Goal: Information Seeking & Learning: Check status

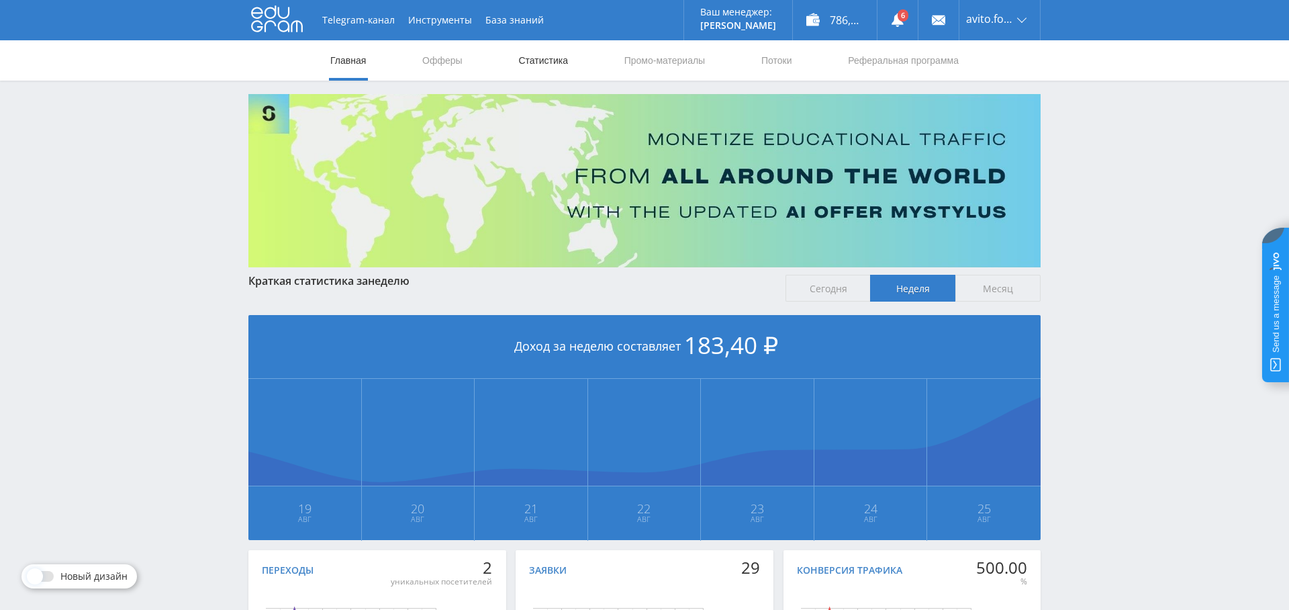
click at [562, 56] on link "Статистика" at bounding box center [543, 60] width 52 height 40
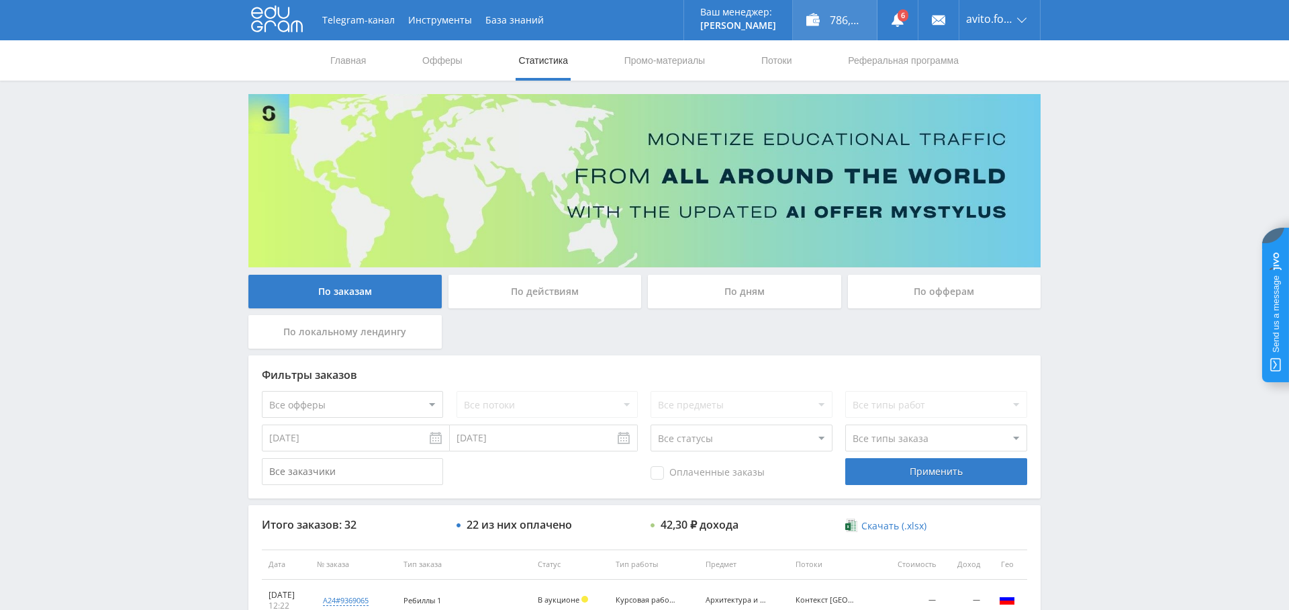
click at [854, 19] on div "786,10 ₽" at bounding box center [835, 20] width 84 height 40
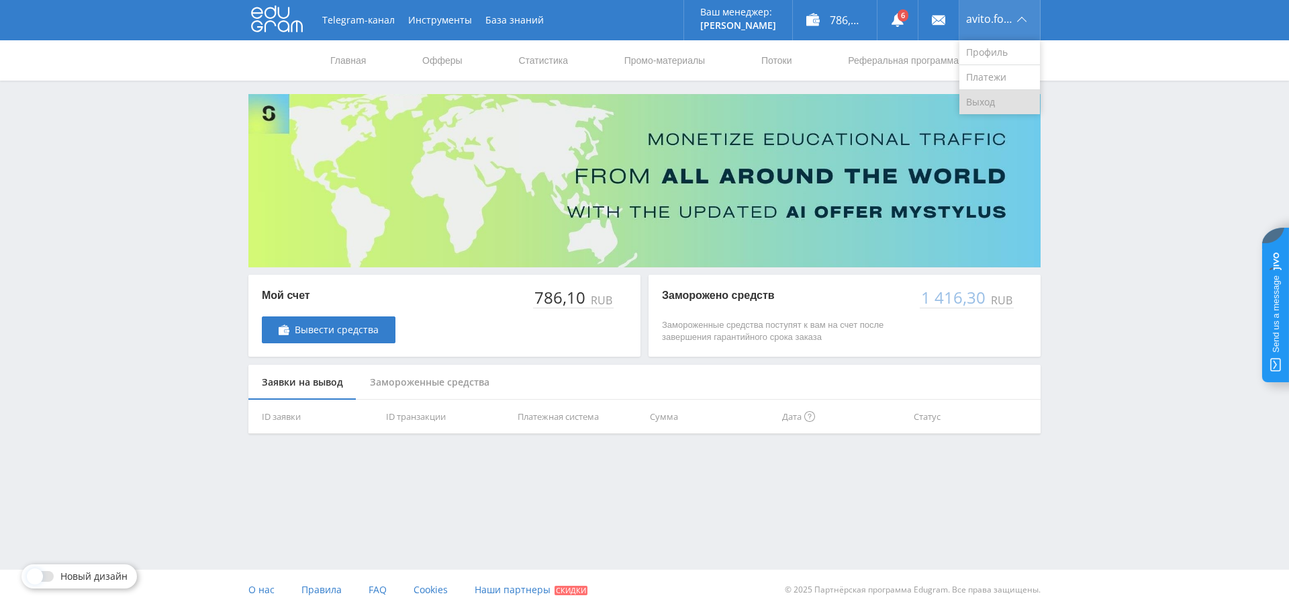
click at [999, 101] on link "Выход" at bounding box center [1000, 102] width 81 height 24
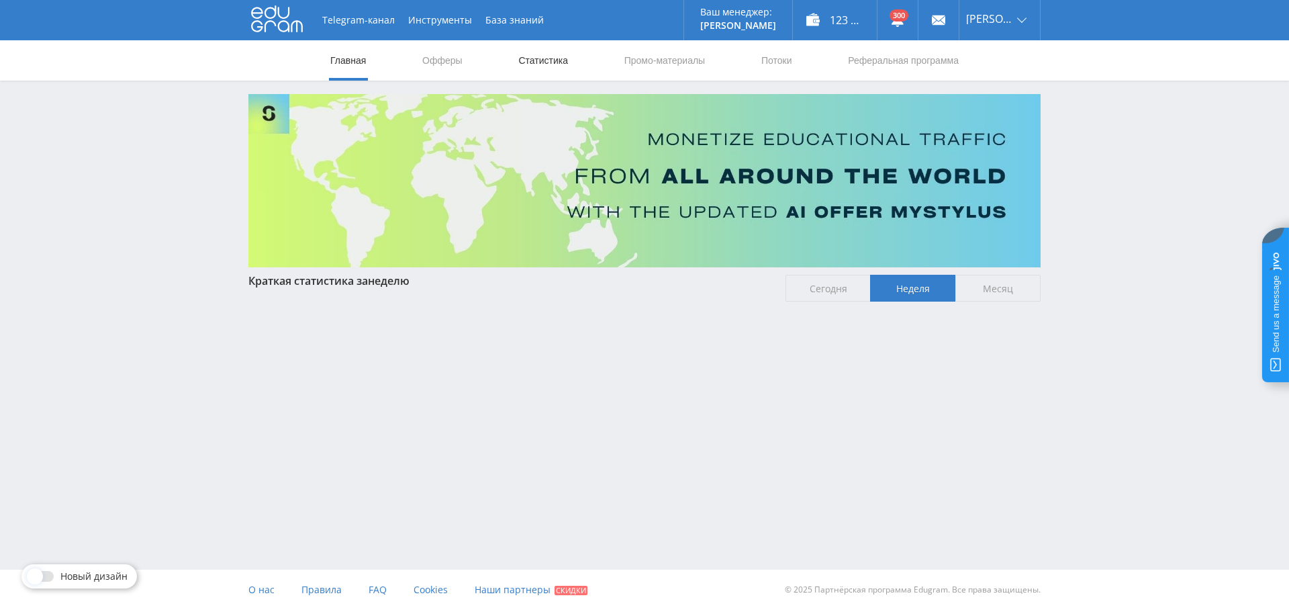
click at [545, 58] on link "Статистика" at bounding box center [543, 60] width 52 height 40
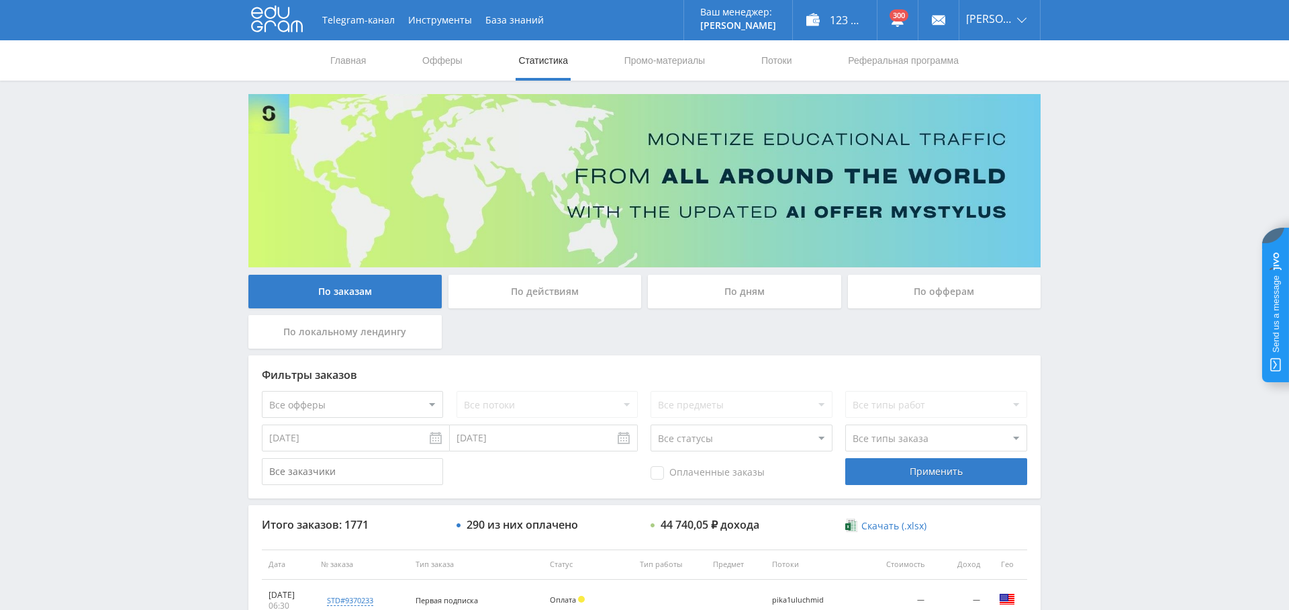
click at [739, 281] on div "По дням" at bounding box center [744, 292] width 193 height 34
click at [0, 0] on input "По дням" at bounding box center [0, 0] width 0 height 0
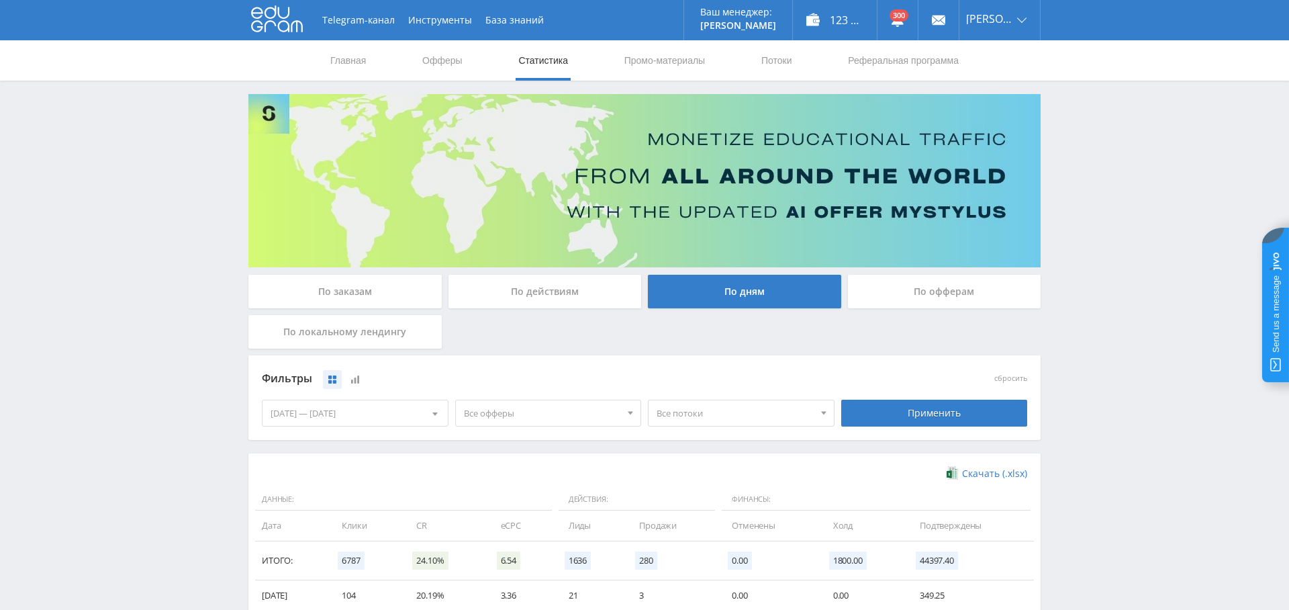
click at [516, 403] on span "Все офферы" at bounding box center [542, 413] width 157 height 26
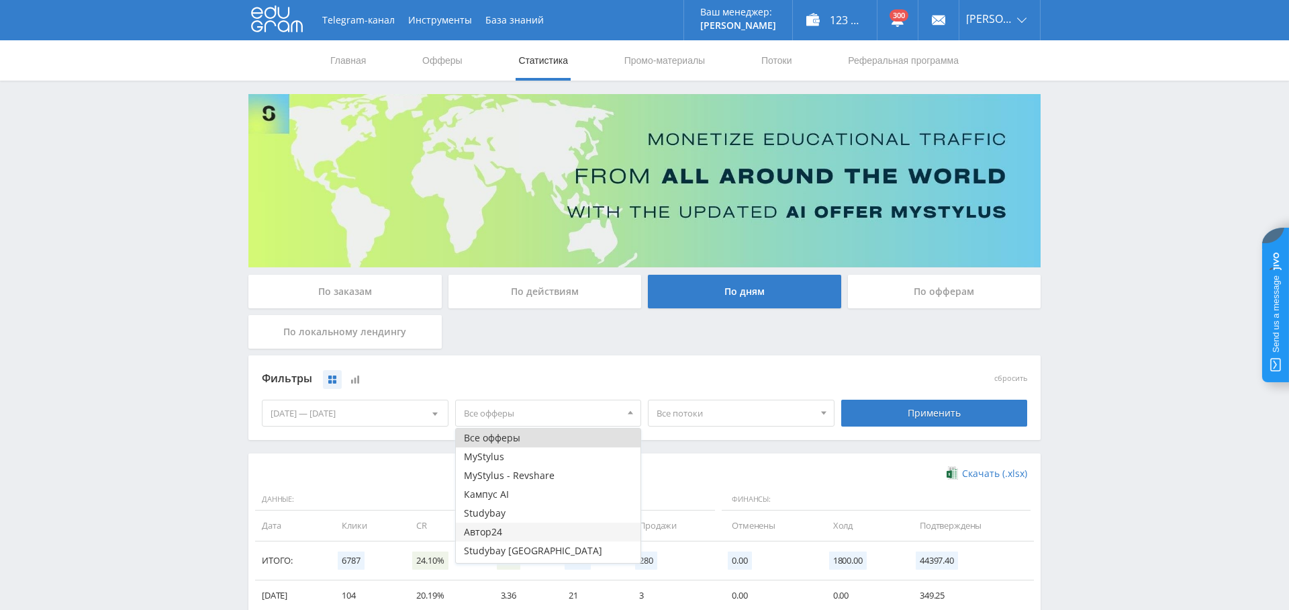
scroll to position [16, 0]
click at [516, 556] on button "Study AI (RevShare)" at bounding box center [548, 553] width 185 height 19
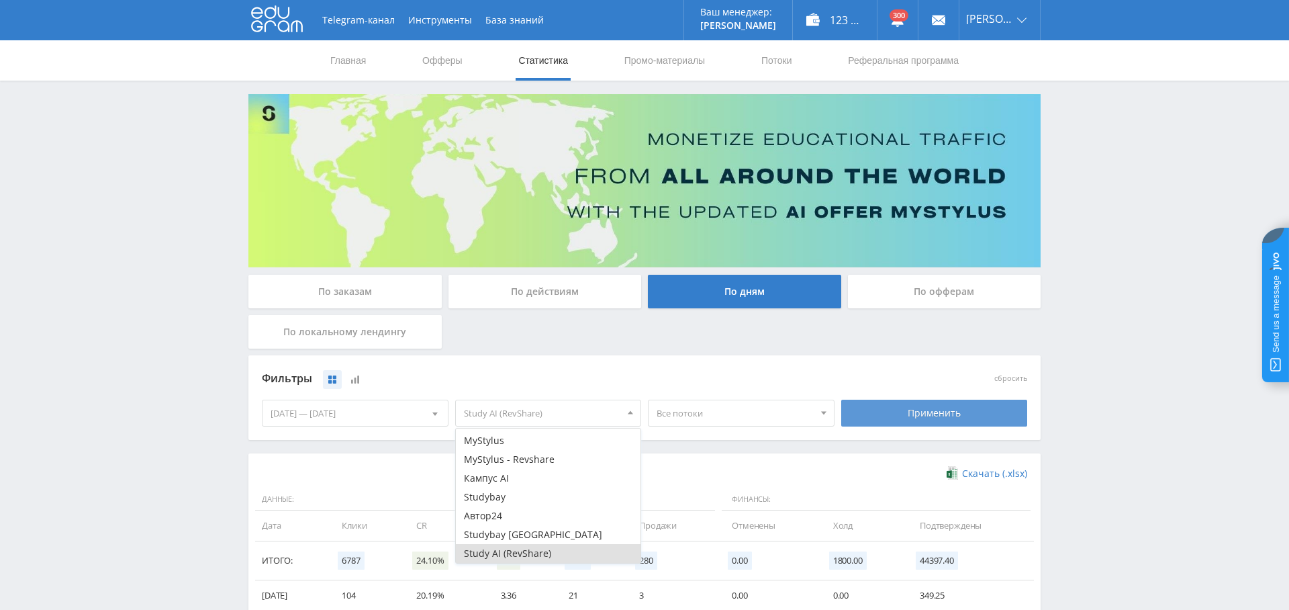
click at [903, 412] on div "Применить" at bounding box center [934, 413] width 187 height 27
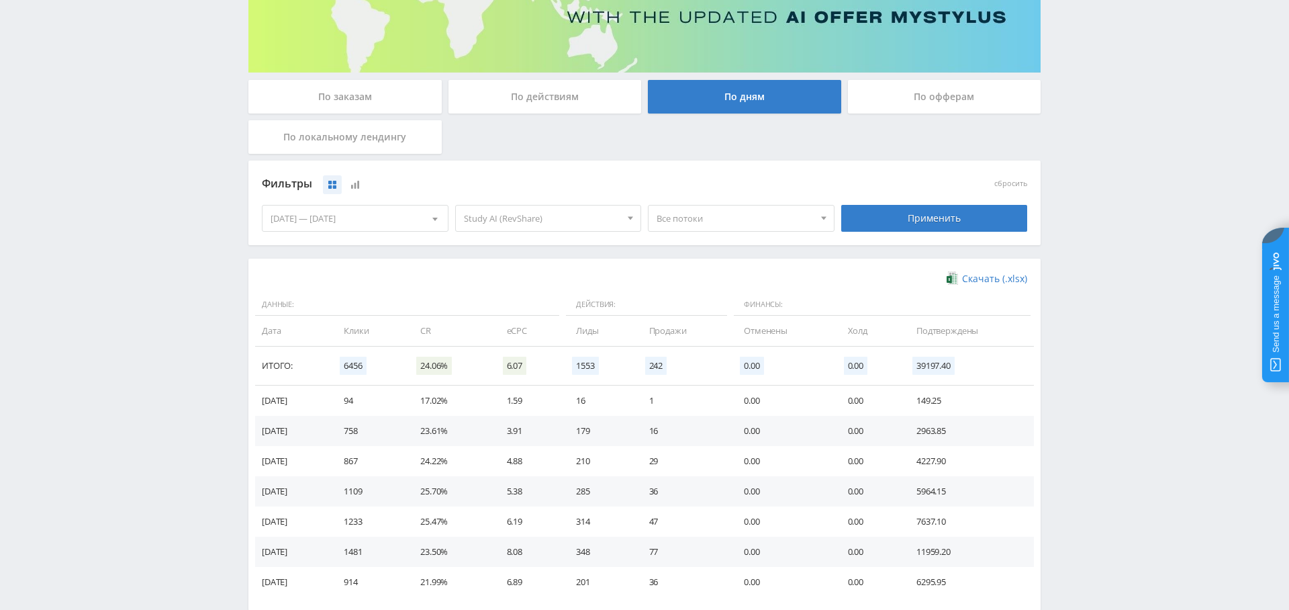
scroll to position [266, 0]
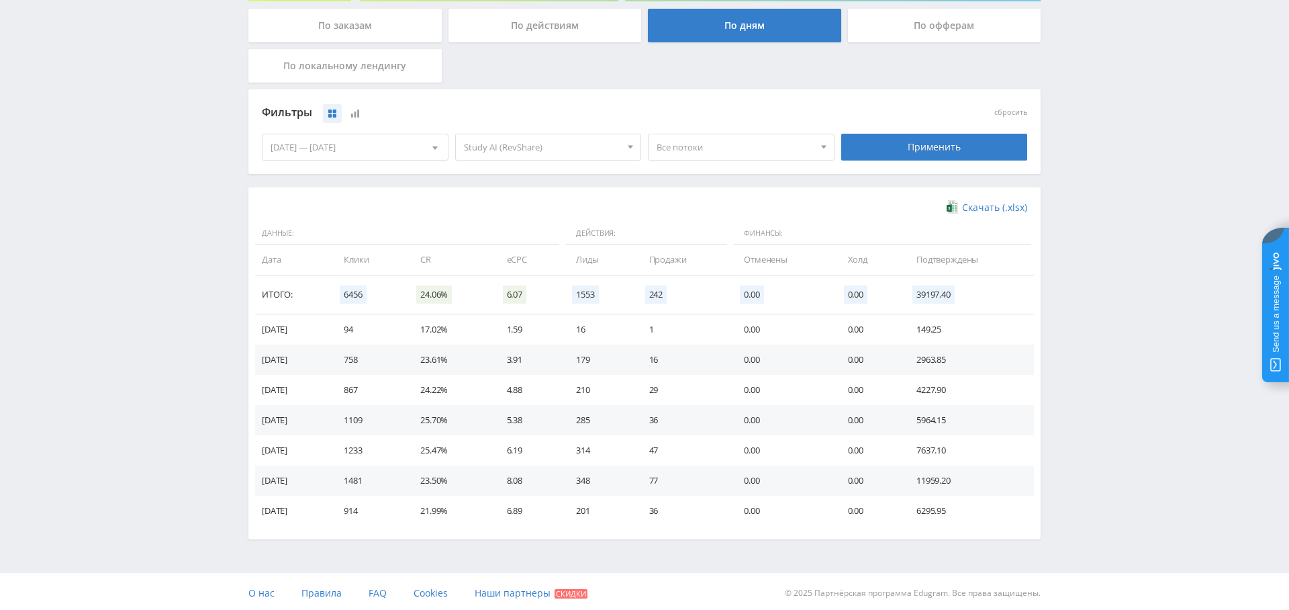
click at [681, 134] on div "Все потоки" at bounding box center [741, 147] width 187 height 27
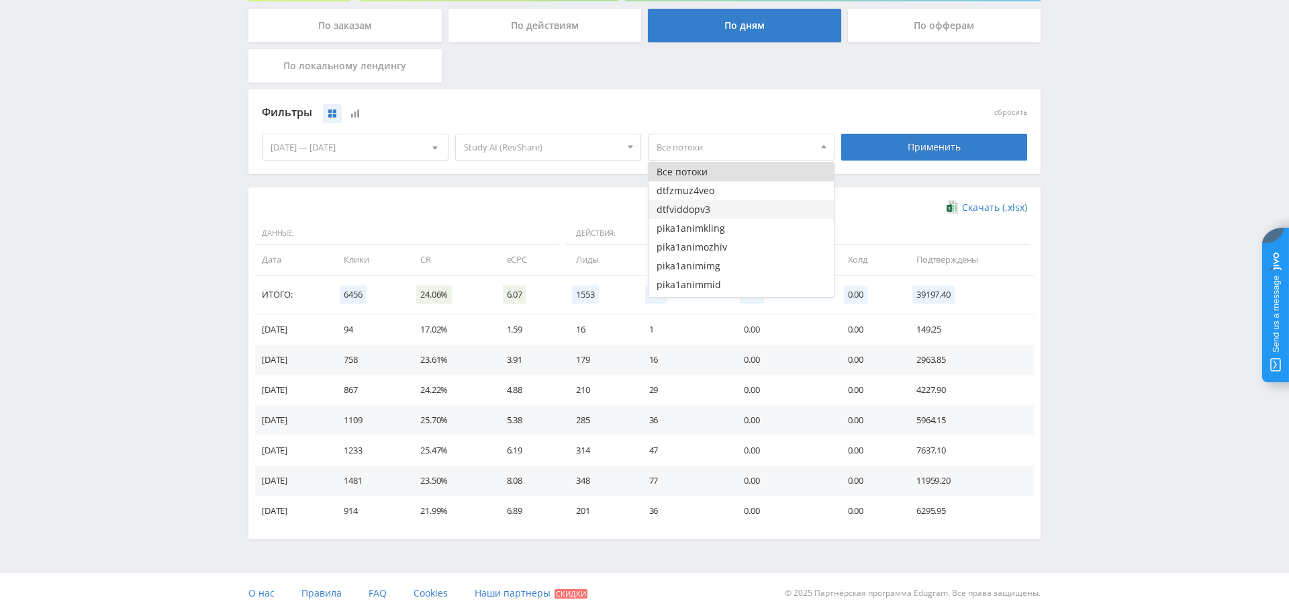
click at [721, 211] on button "dtfviddopv3" at bounding box center [741, 209] width 185 height 19
click at [725, 188] on button "dtfzmuz4veo" at bounding box center [741, 190] width 185 height 19
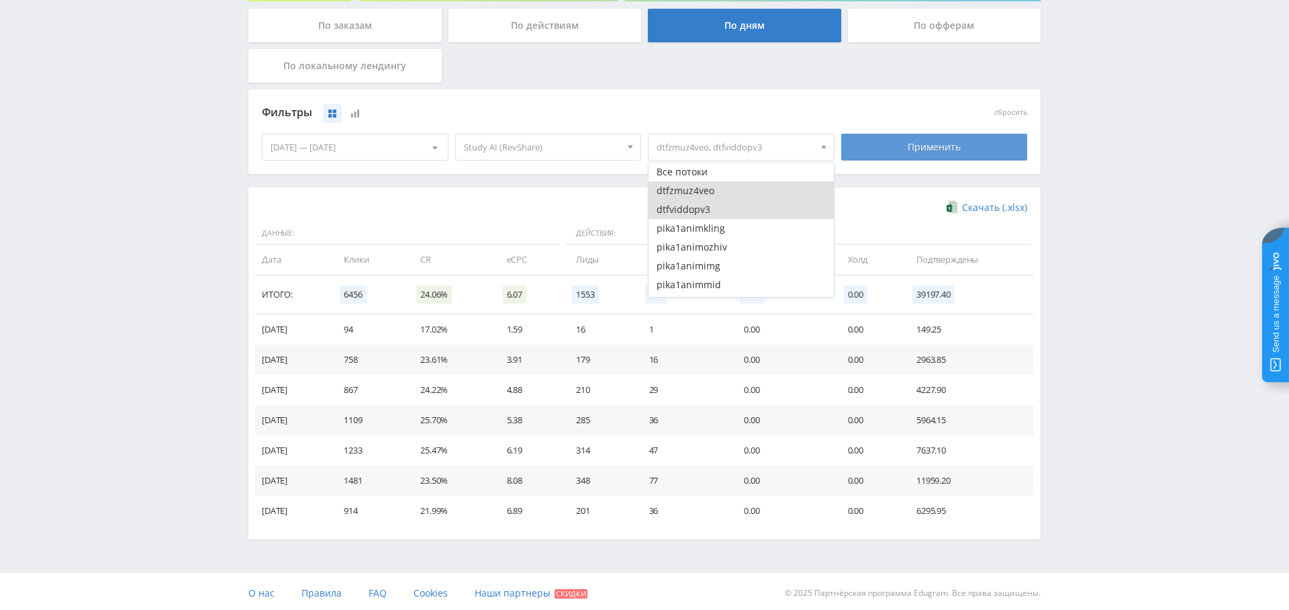
click at [905, 141] on div "Применить" at bounding box center [934, 147] width 187 height 27
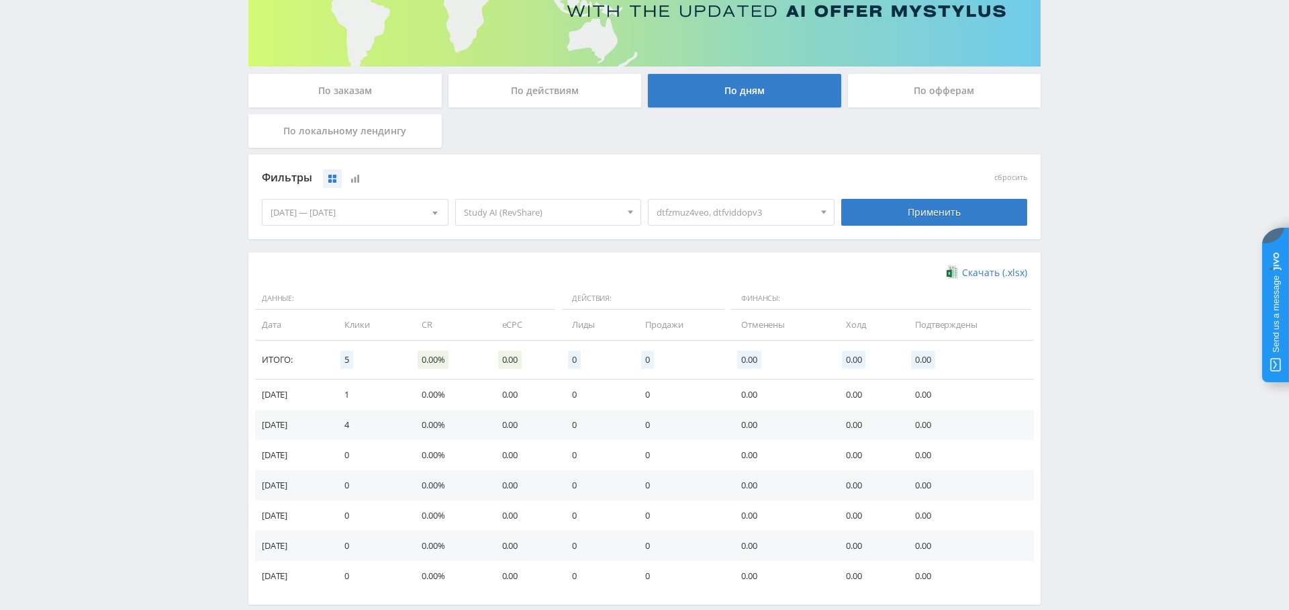
scroll to position [177, 0]
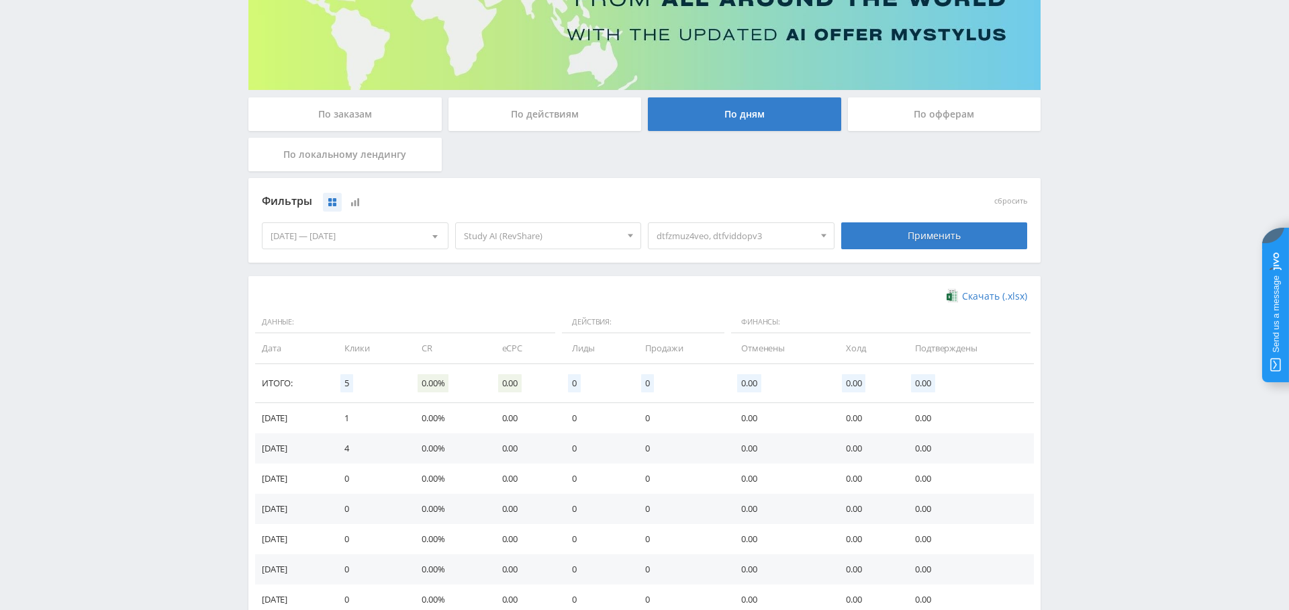
click at [751, 236] on span "dtfzmuz4veo, dtfviddopv3" at bounding box center [735, 236] width 157 height 26
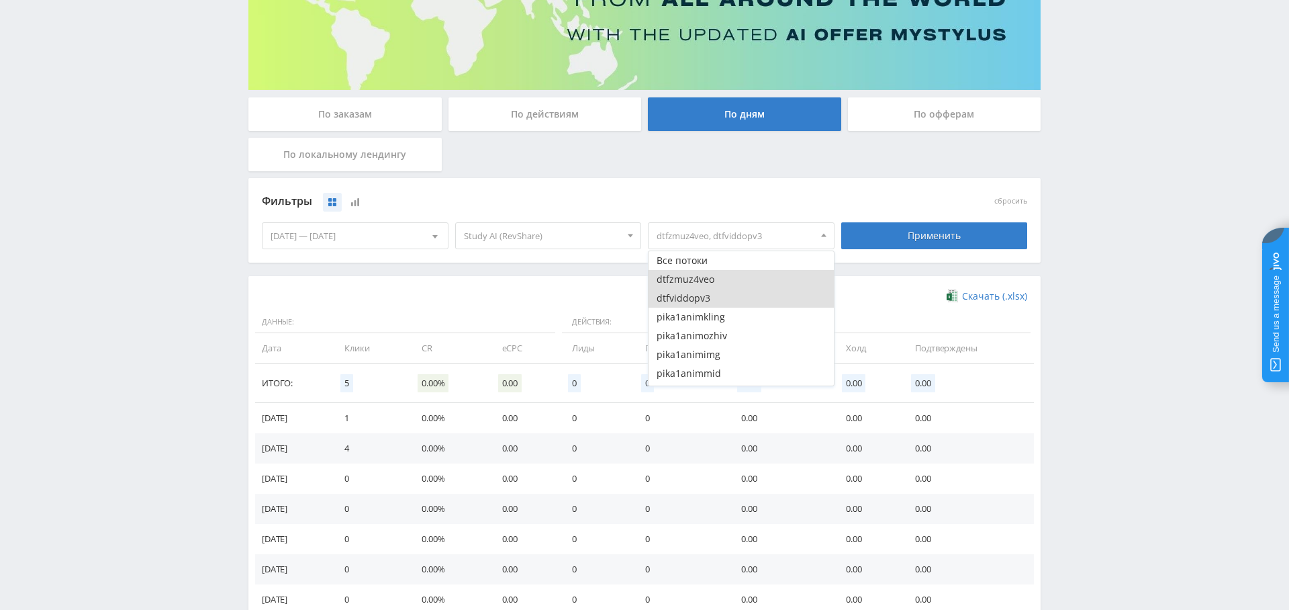
click at [718, 283] on button "dtfzmuz4veo" at bounding box center [741, 279] width 185 height 19
click at [717, 295] on button "dtfviddopv3" at bounding box center [741, 298] width 185 height 19
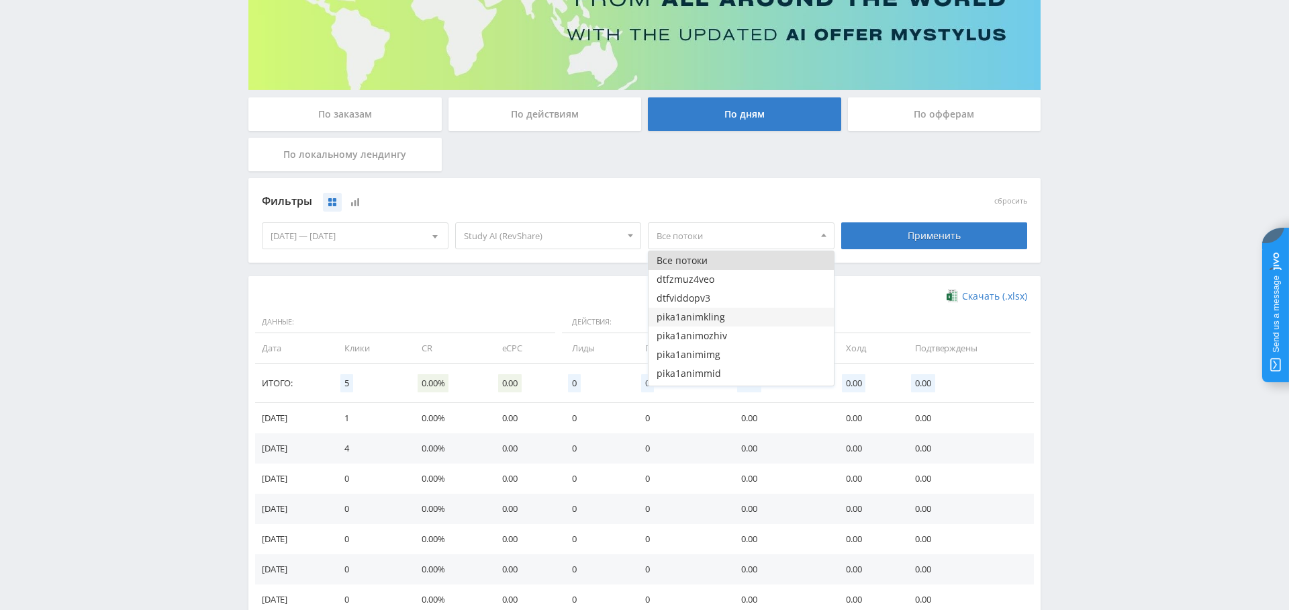
click at [717, 312] on button "pika1animkling" at bounding box center [741, 317] width 185 height 19
click at [718, 329] on button "pika1animozhiv" at bounding box center [741, 335] width 185 height 19
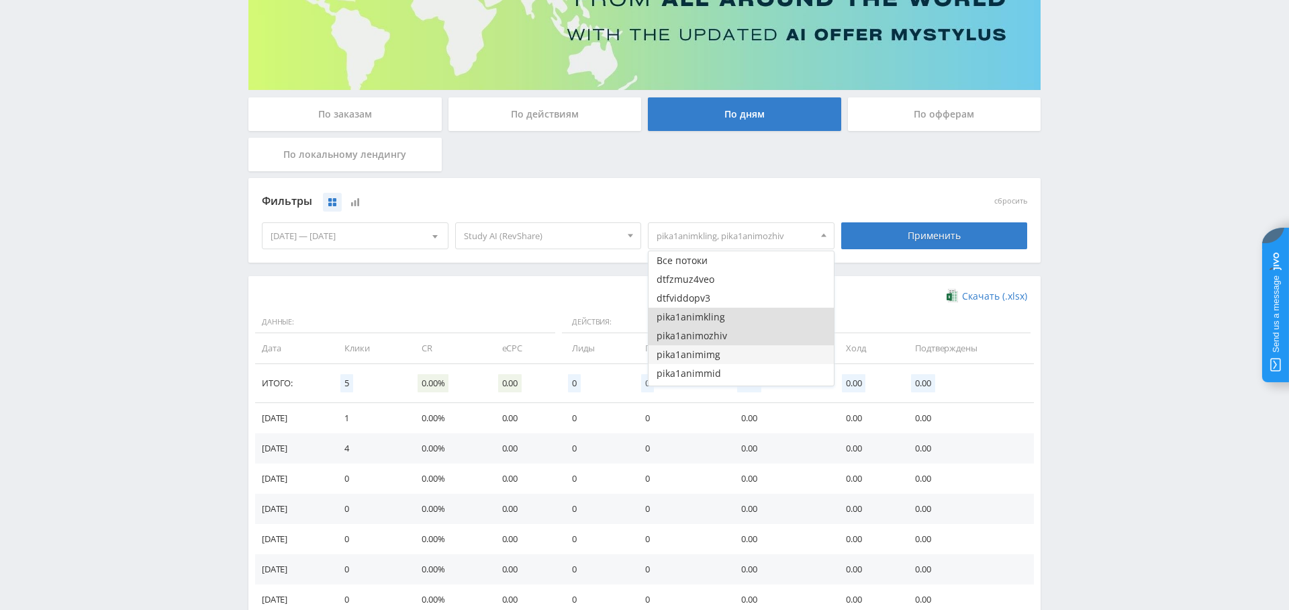
click at [719, 357] on button "pika1animimg" at bounding box center [741, 354] width 185 height 19
click at [721, 374] on button "pika1animmid" at bounding box center [741, 373] width 185 height 19
click at [905, 220] on div "Применить" at bounding box center [934, 236] width 193 height 38
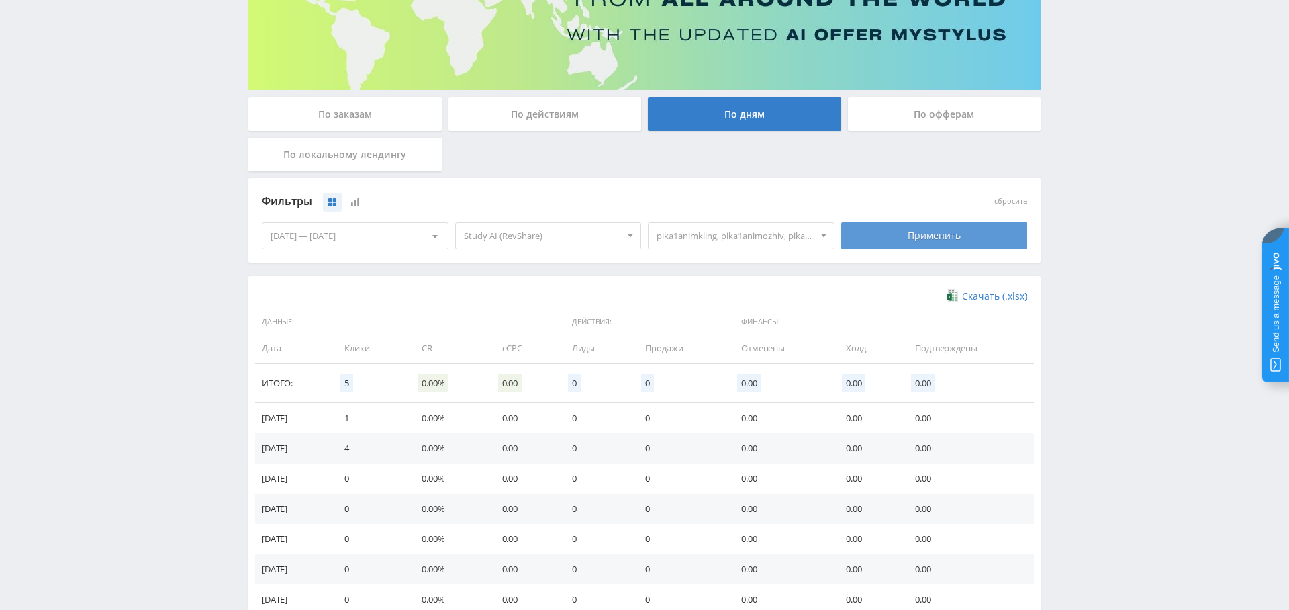
click at [905, 230] on div "Применить" at bounding box center [934, 235] width 187 height 27
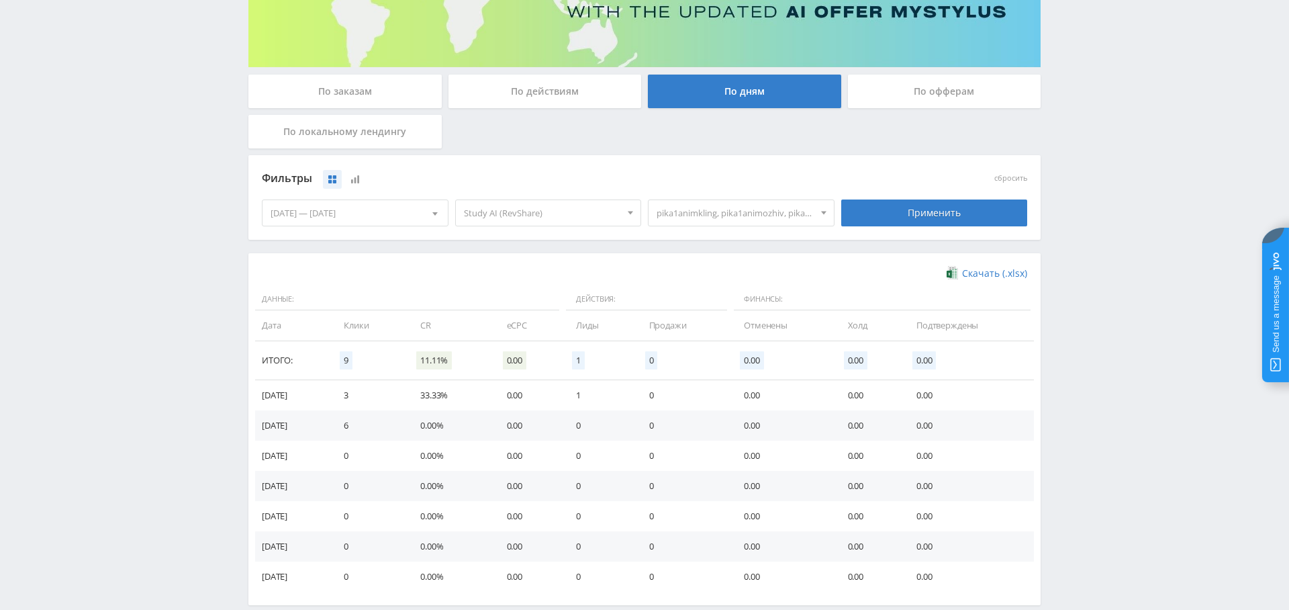
scroll to position [194, 0]
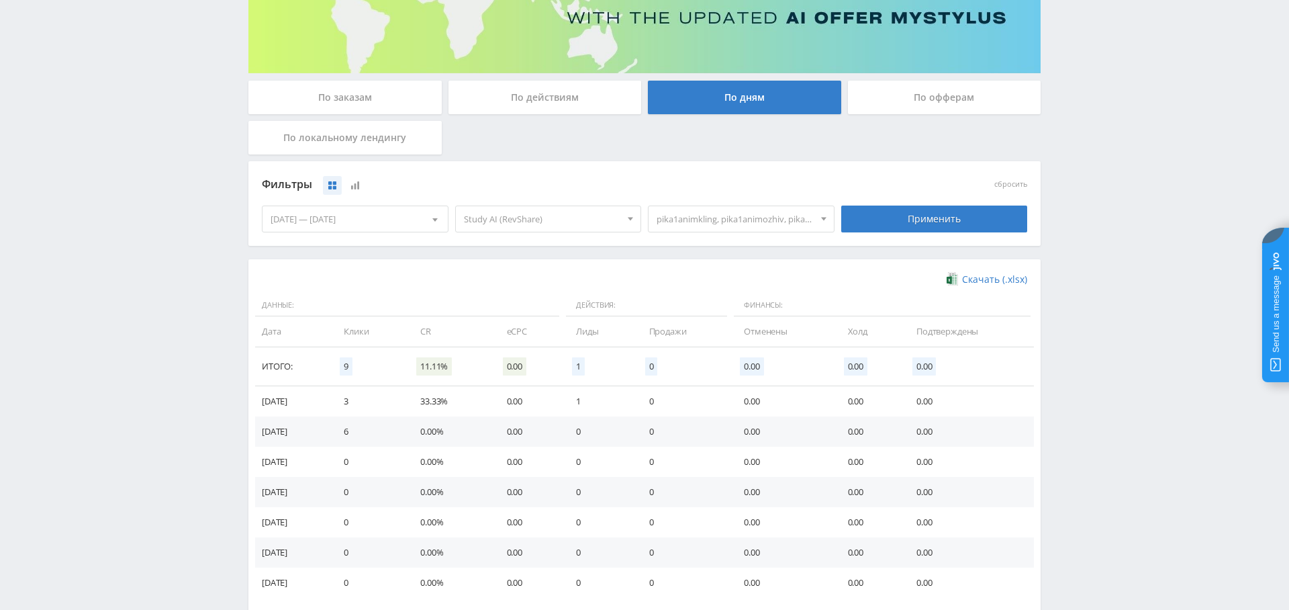
click at [736, 208] on span "pika1animkling, pika1animozhiv, pika1animimg, pika1animmid" at bounding box center [735, 219] width 157 height 26
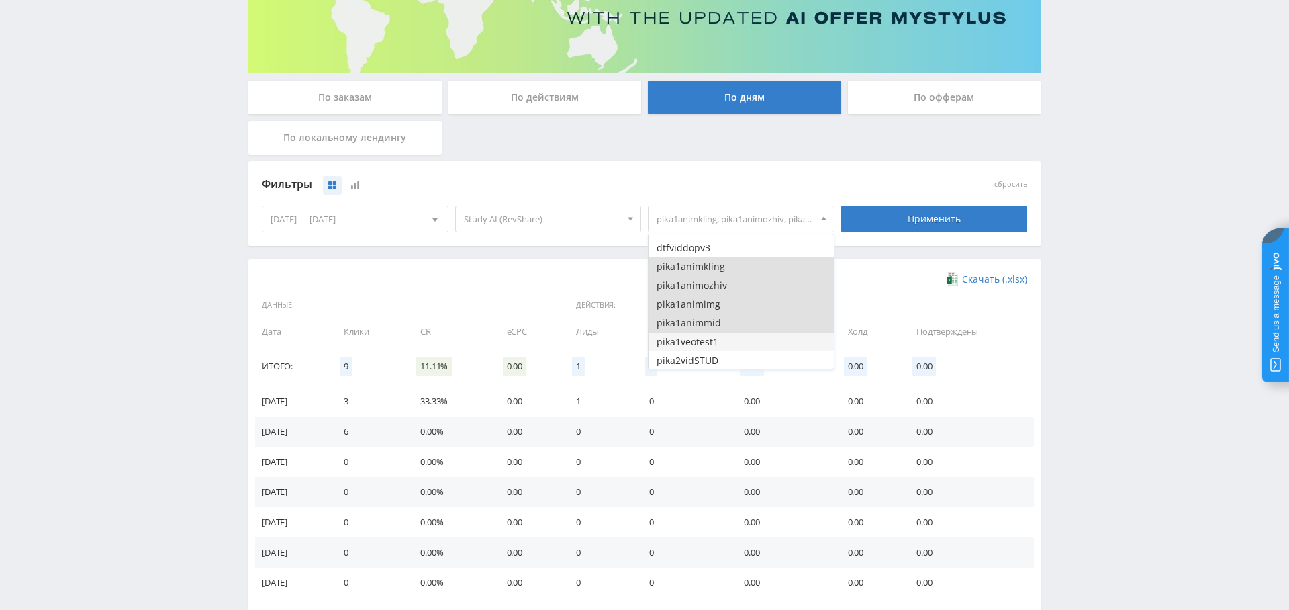
scroll to position [30, 0]
click at [711, 277] on button "pika1animkling" at bounding box center [741, 270] width 185 height 19
click at [711, 289] on button "pika1animozhiv" at bounding box center [741, 289] width 185 height 19
click at [712, 310] on button "pika1animimg" at bounding box center [741, 308] width 185 height 19
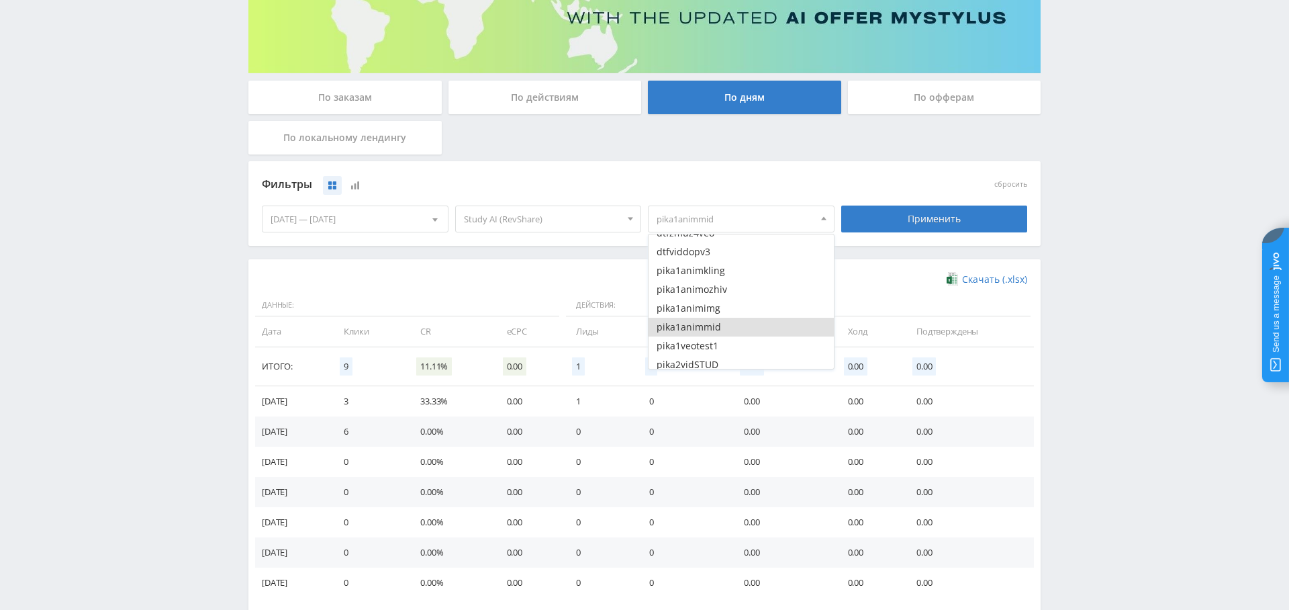
click at [713, 326] on button "pika1animmid" at bounding box center [741, 327] width 185 height 19
click at [711, 261] on button "pika1veotest1" at bounding box center [741, 262] width 185 height 19
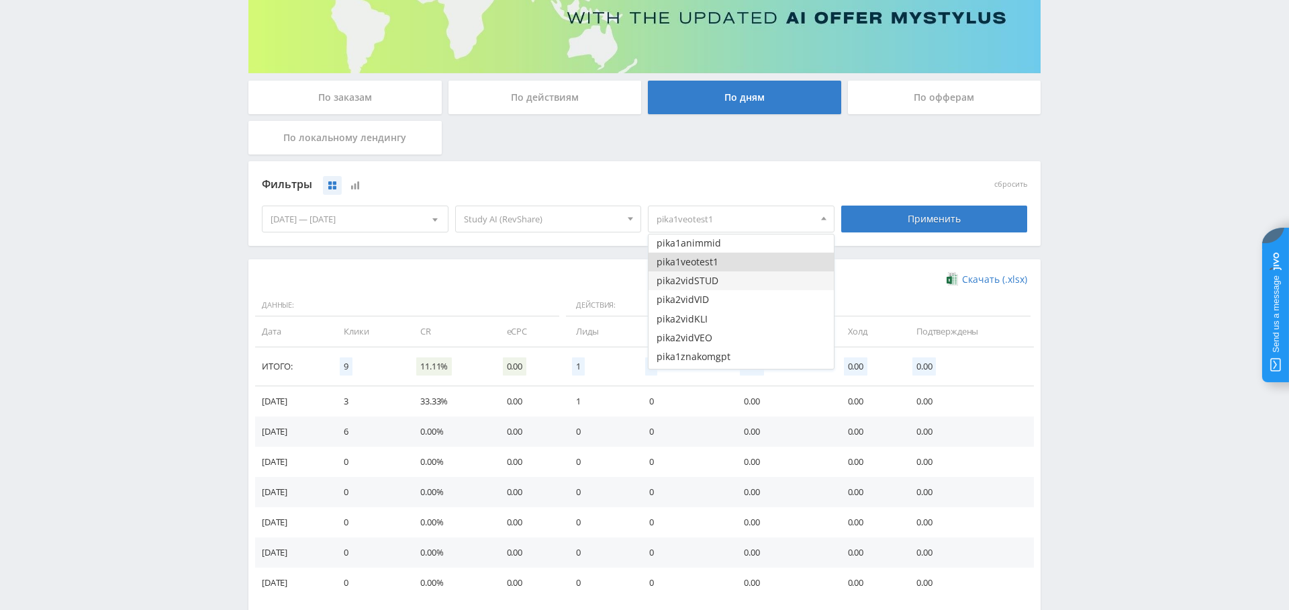
click at [711, 273] on button "pika2vidSTUD" at bounding box center [741, 280] width 185 height 19
click at [711, 292] on button "pika2vidVID" at bounding box center [741, 299] width 185 height 19
click at [709, 316] on button "pika2vidKLI" at bounding box center [741, 319] width 185 height 19
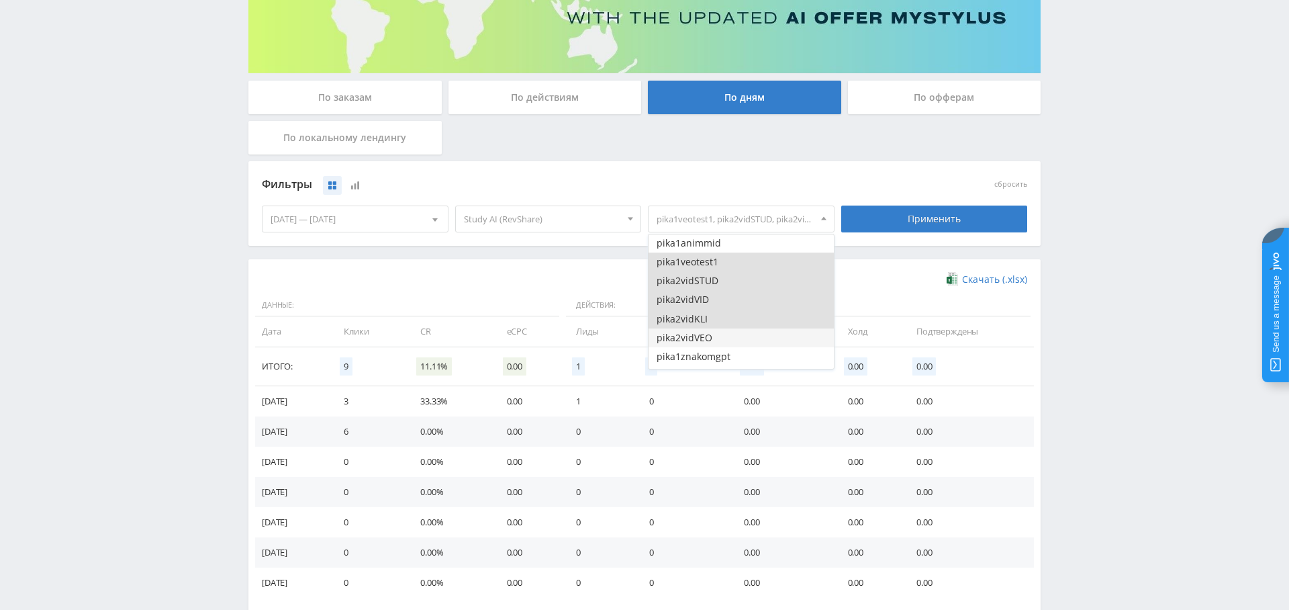
click at [709, 332] on button "pika2vidVEO" at bounding box center [741, 337] width 185 height 19
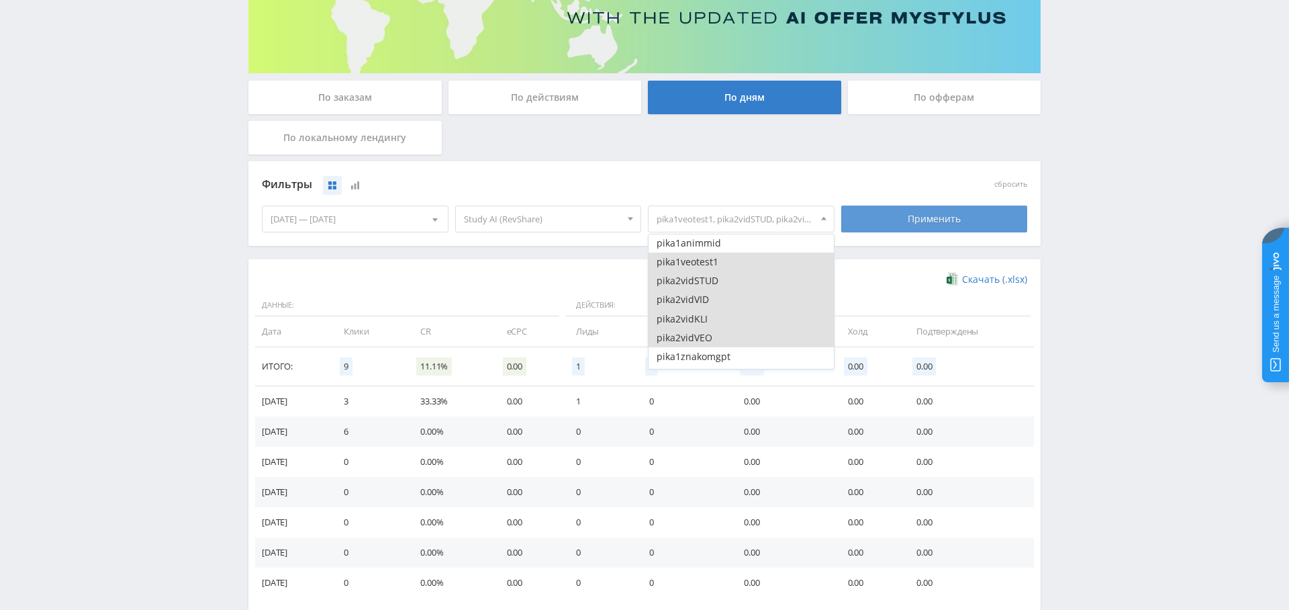
click at [886, 226] on div "Применить" at bounding box center [934, 218] width 187 height 27
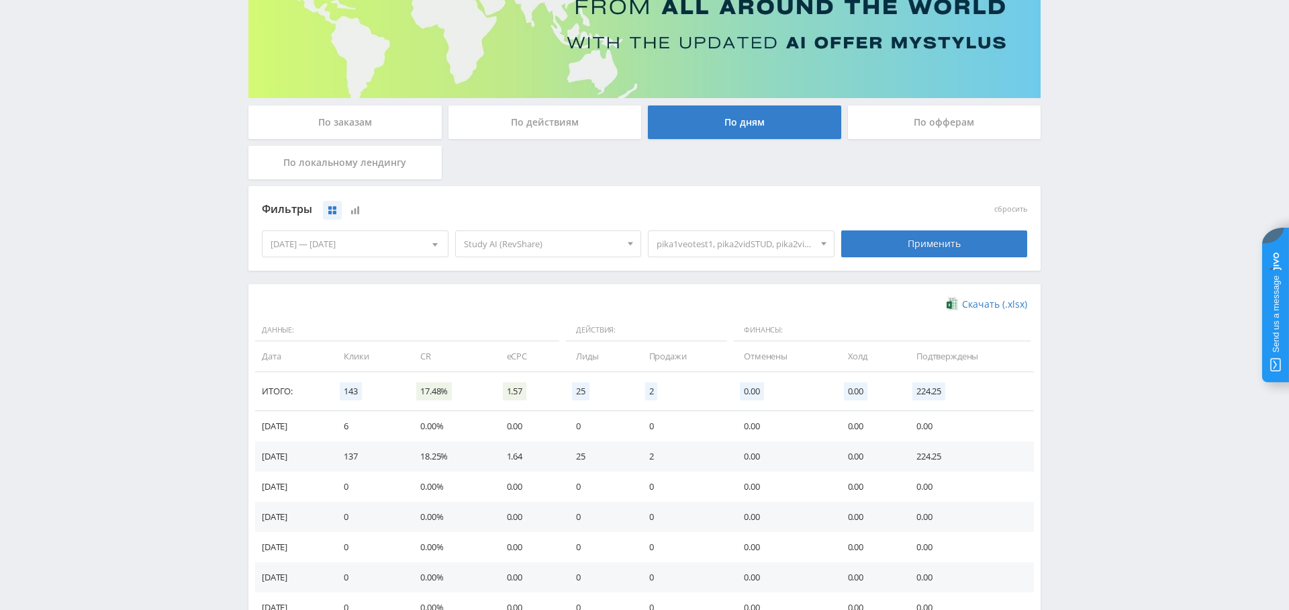
scroll to position [268, 0]
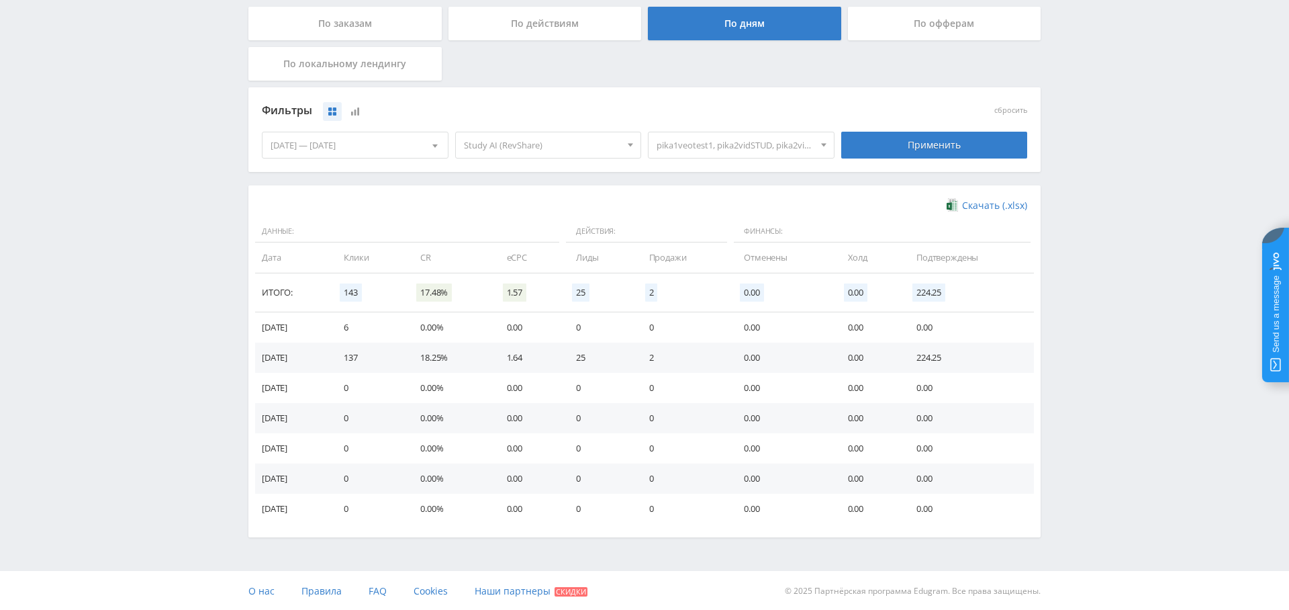
click at [698, 142] on span "pika1veotest1, pika2vidSTUD, pika2vidVID, pika2vidKLI, pika2vidVEO" at bounding box center [735, 145] width 157 height 26
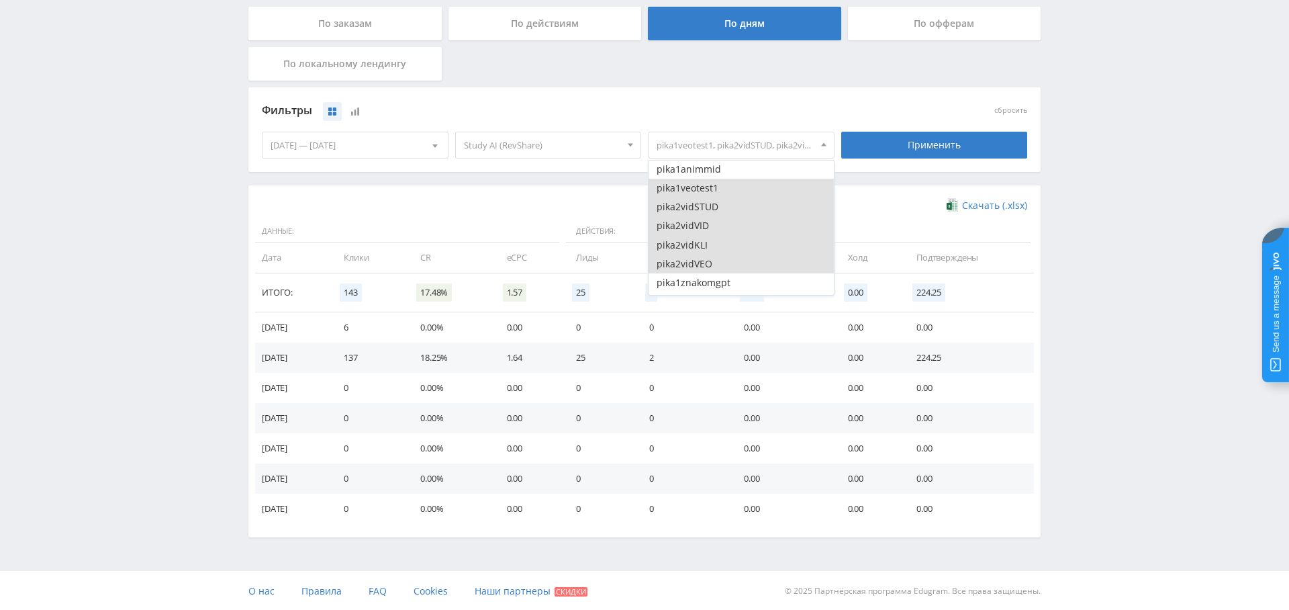
scroll to position [0, 0]
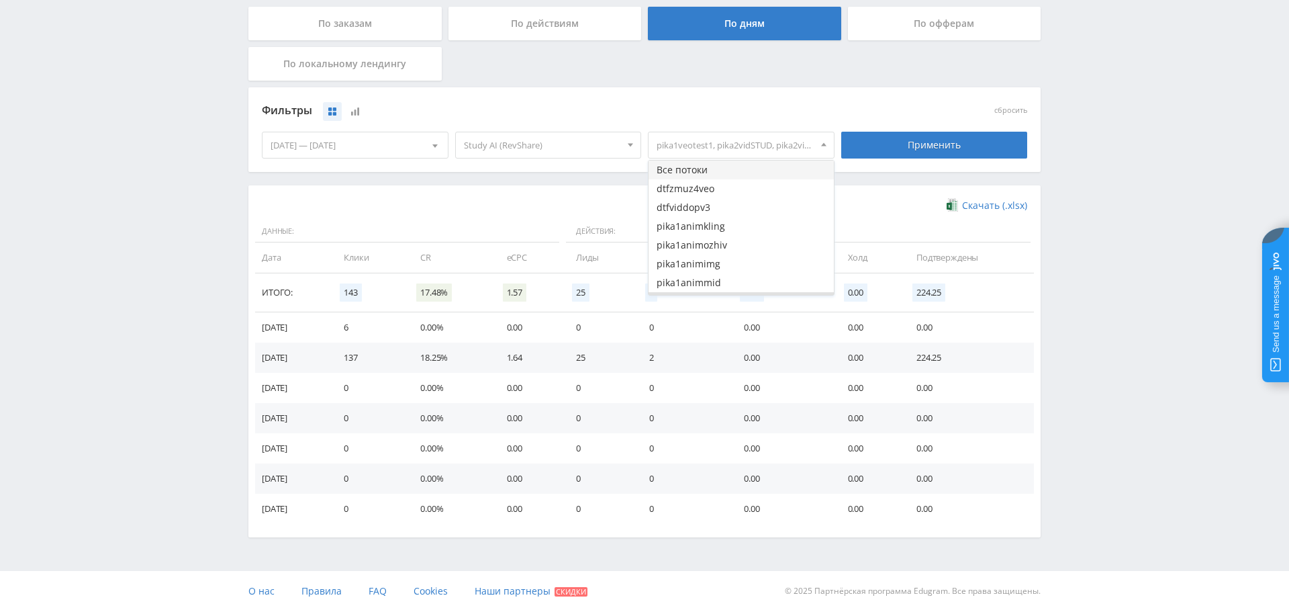
click at [707, 168] on button "Все потоки" at bounding box center [741, 170] width 185 height 19
click at [921, 141] on div "Применить" at bounding box center [934, 145] width 187 height 27
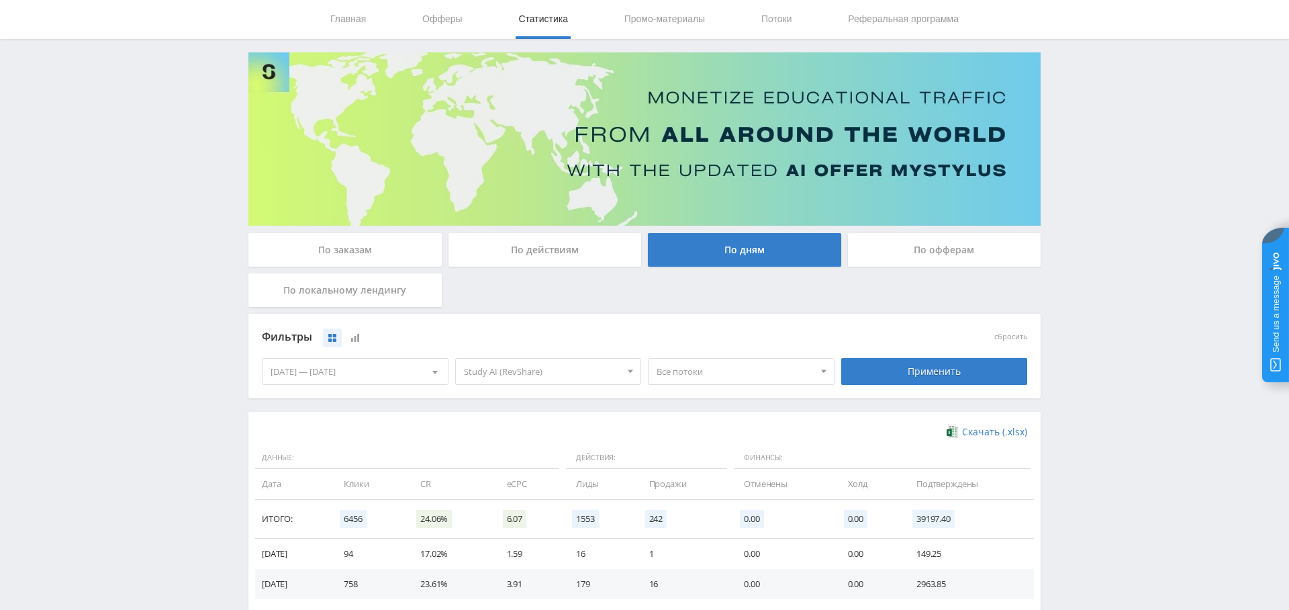
scroll to position [0, 0]
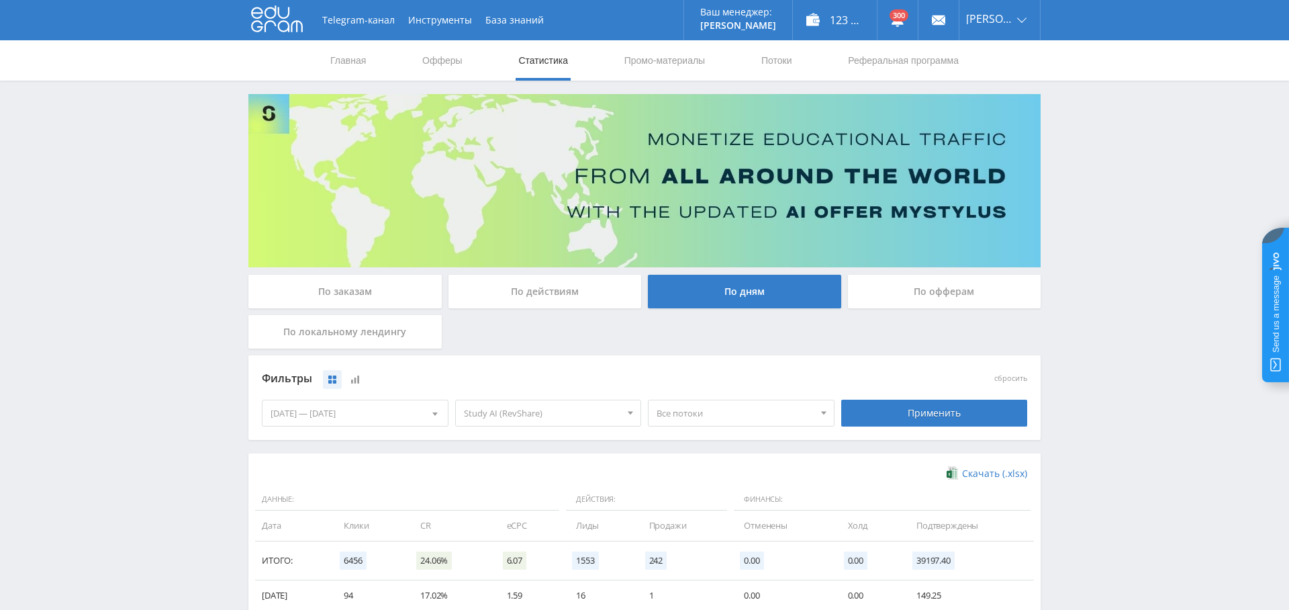
click at [378, 291] on div "По заказам" at bounding box center [344, 292] width 193 height 34
click at [0, 0] on input "По заказам" at bounding box center [0, 0] width 0 height 0
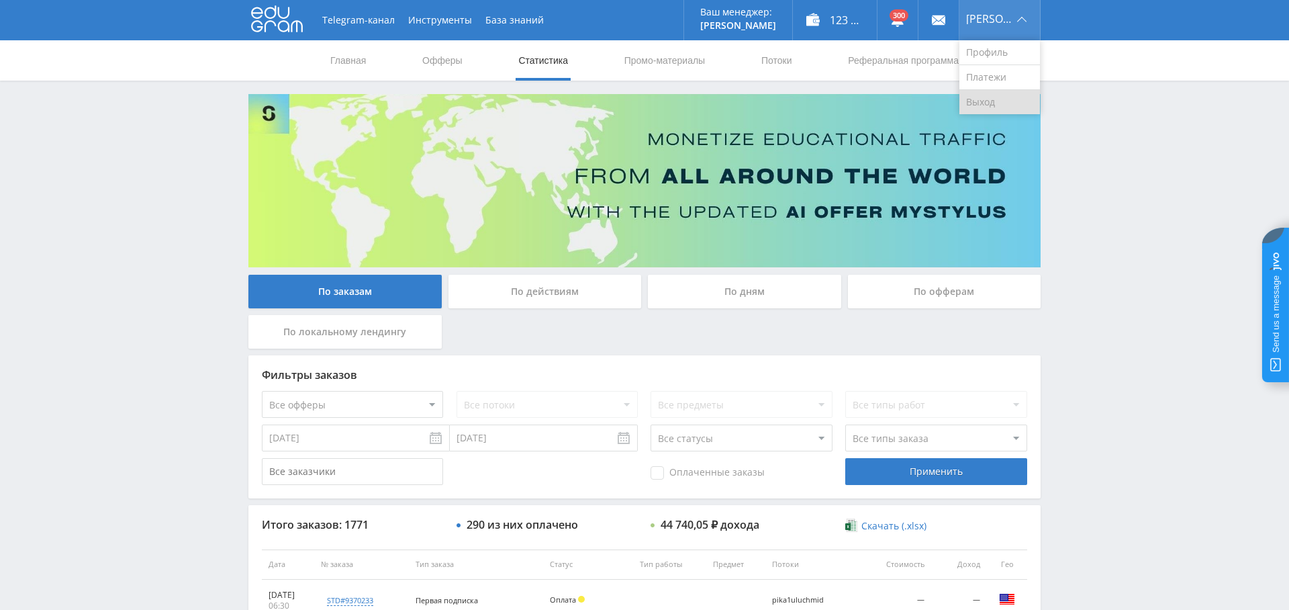
click at [996, 100] on link "Выход" at bounding box center [1000, 102] width 81 height 24
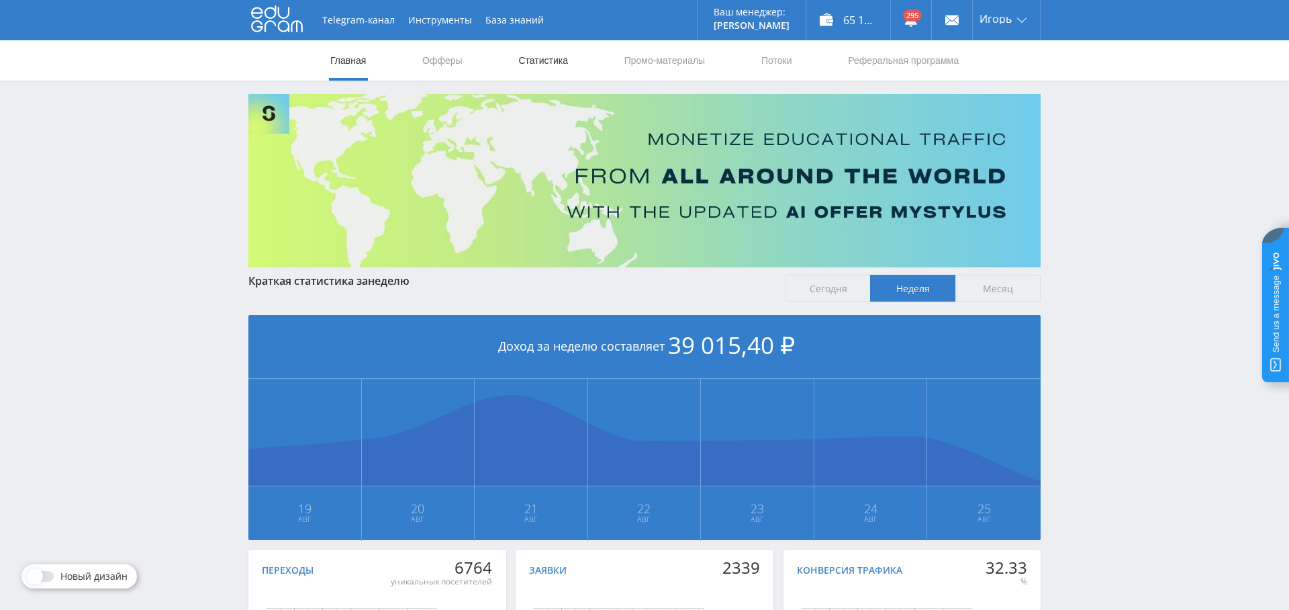
click at [529, 52] on link "Статистика" at bounding box center [543, 60] width 52 height 40
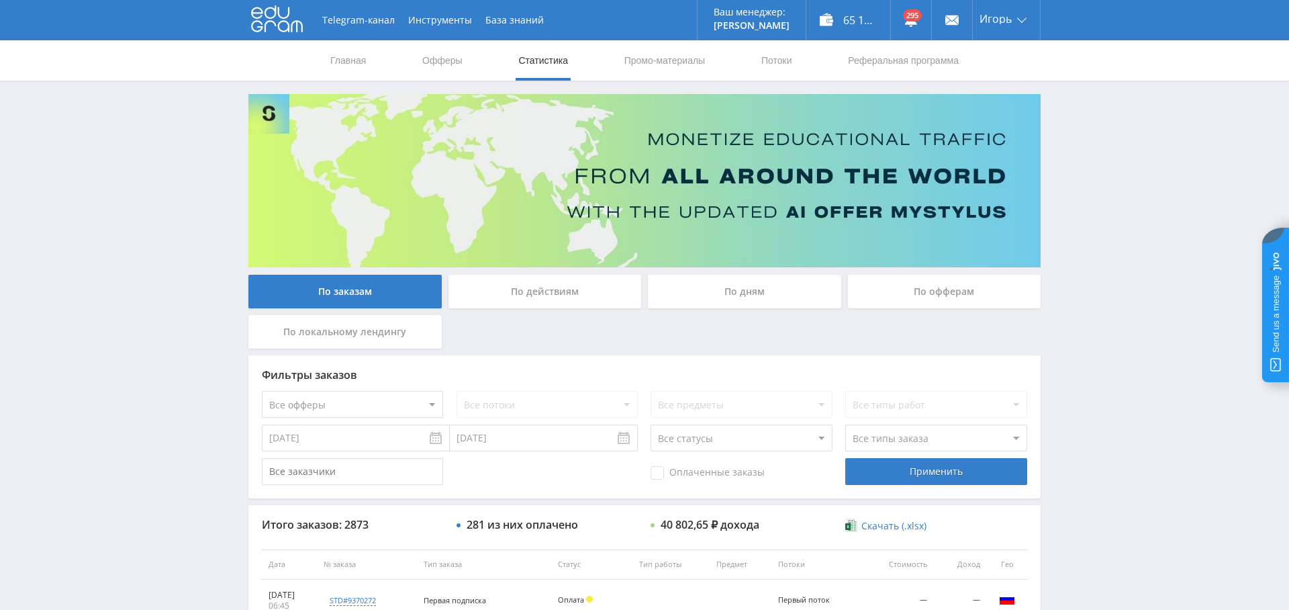
click at [734, 291] on div "По дням" at bounding box center [744, 292] width 193 height 34
click at [0, 0] on input "По дням" at bounding box center [0, 0] width 0 height 0
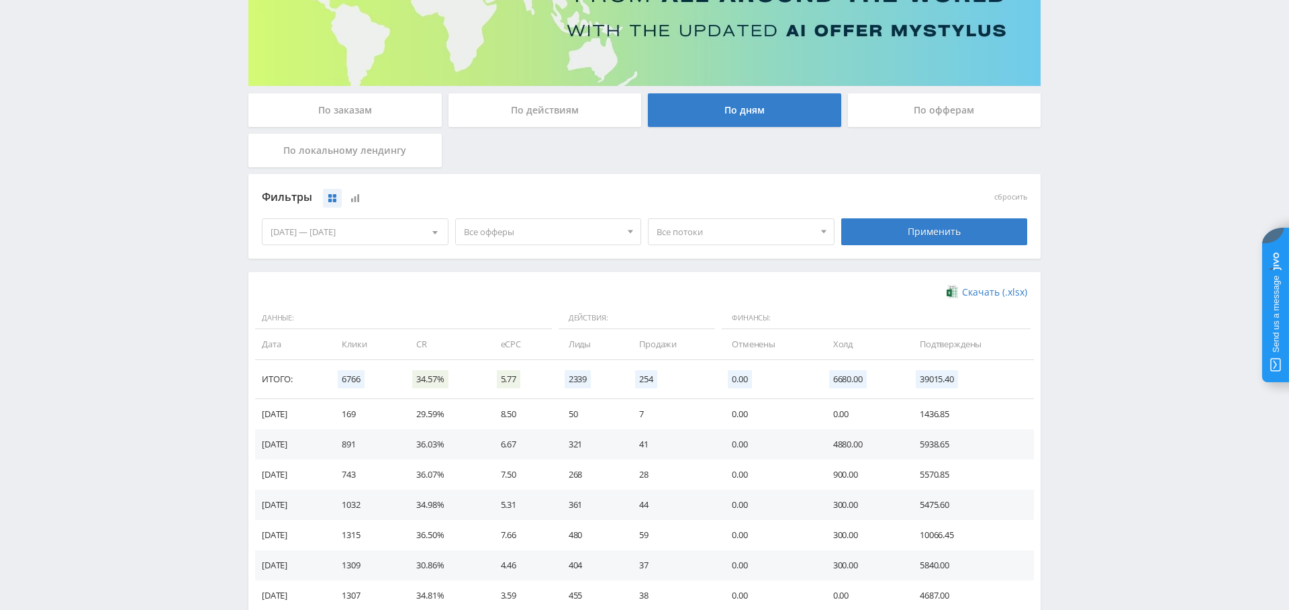
scroll to position [261, 0]
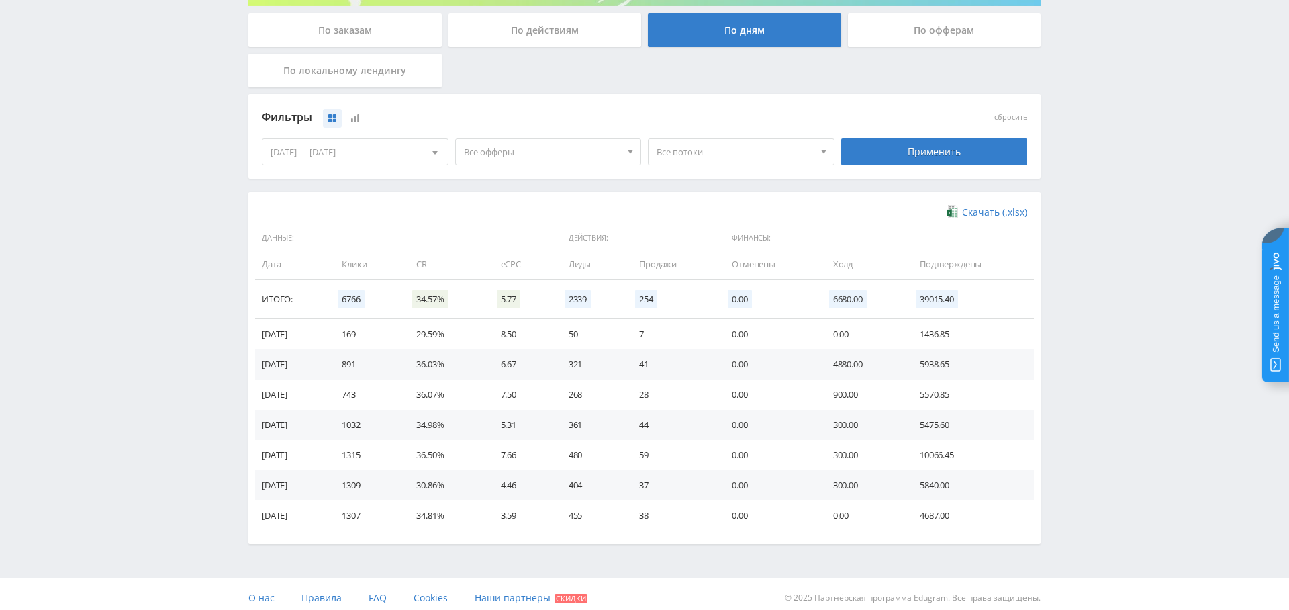
click at [482, 142] on span "Все офферы" at bounding box center [542, 152] width 157 height 26
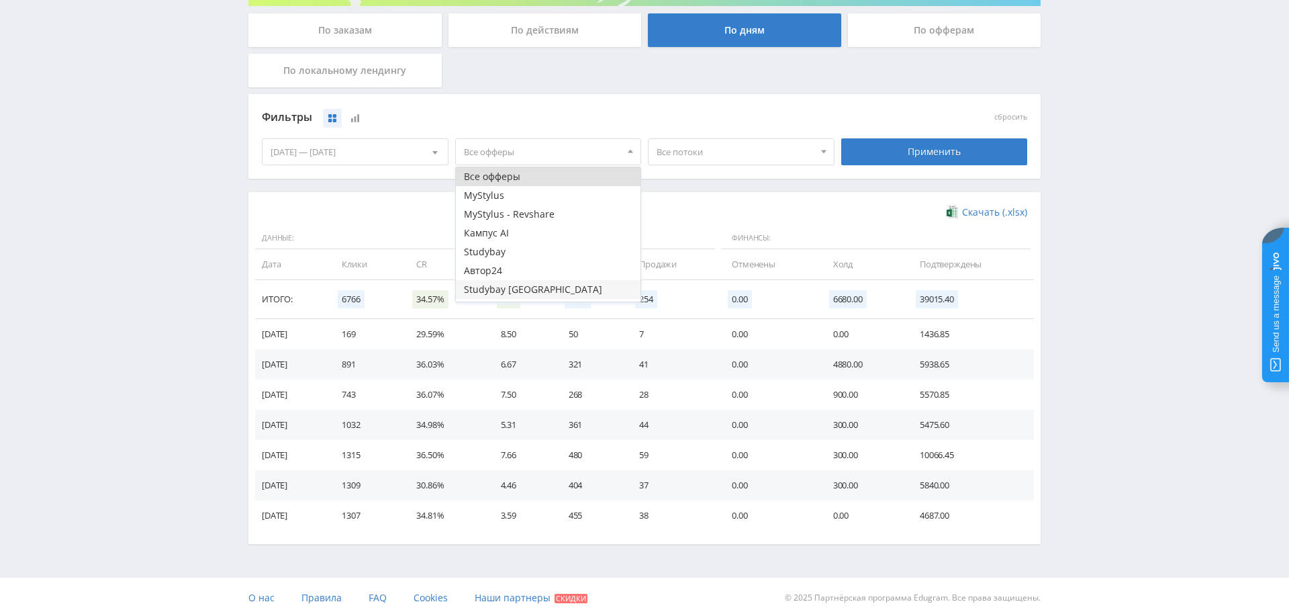
scroll to position [16, 0]
click at [514, 290] on button "Study AI (RevShare)" at bounding box center [548, 292] width 185 height 19
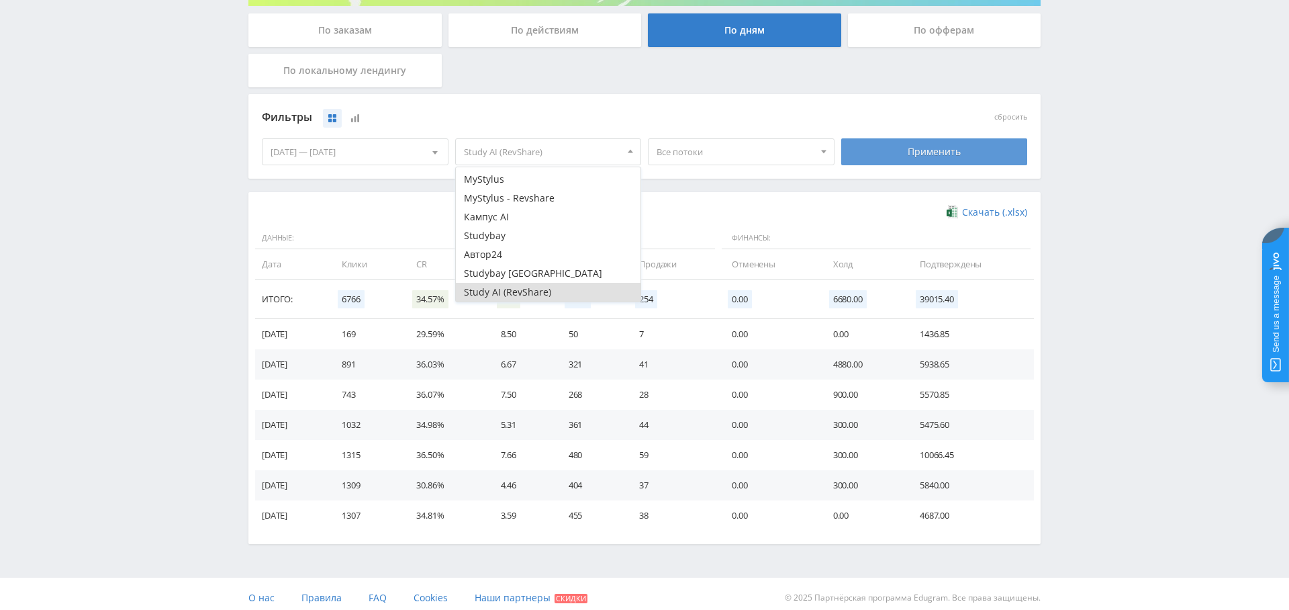
click at [937, 157] on div "Применить" at bounding box center [934, 151] width 187 height 27
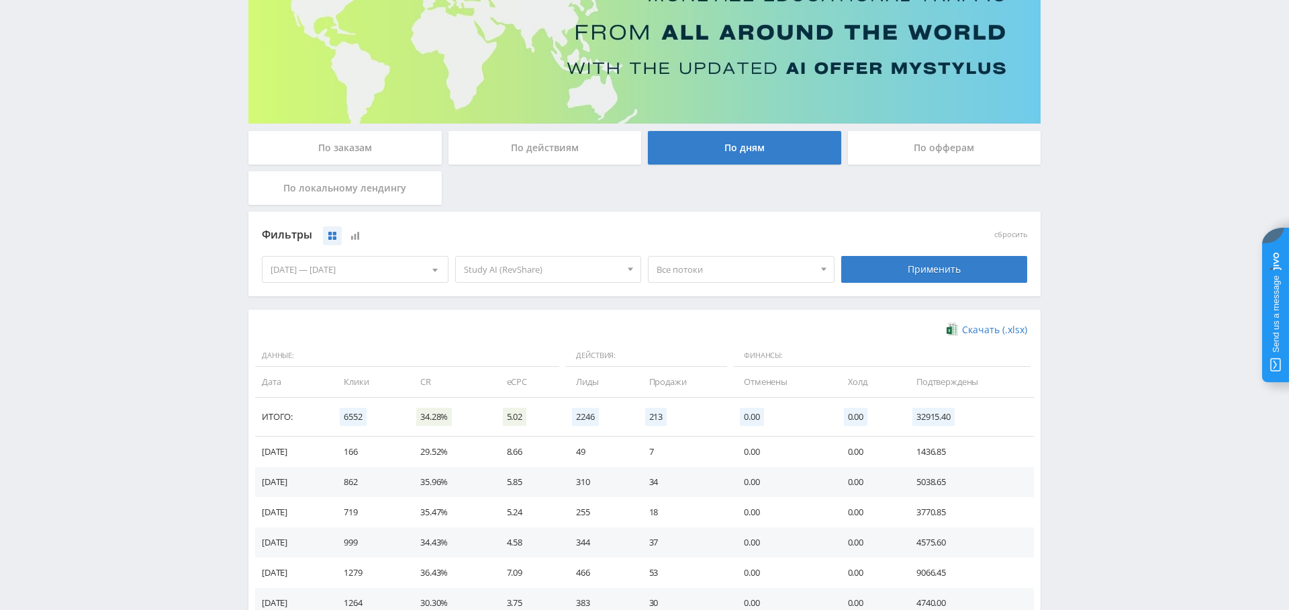
scroll to position [268, 0]
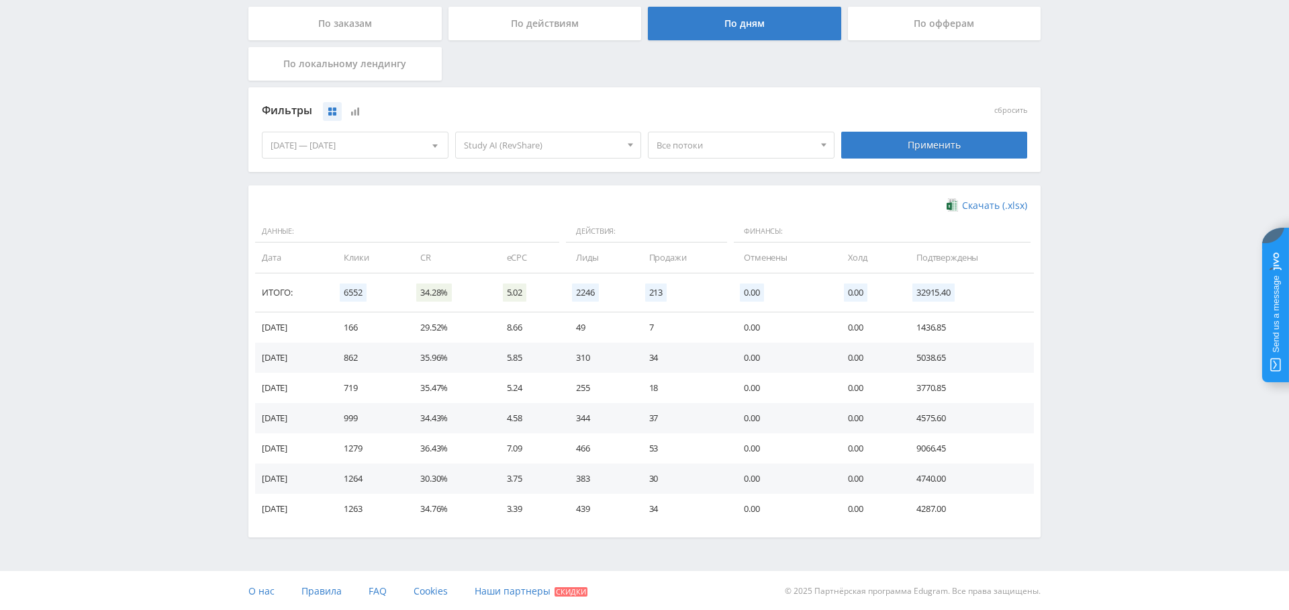
click at [567, 141] on span "Study AI (RevShare)" at bounding box center [542, 145] width 157 height 26
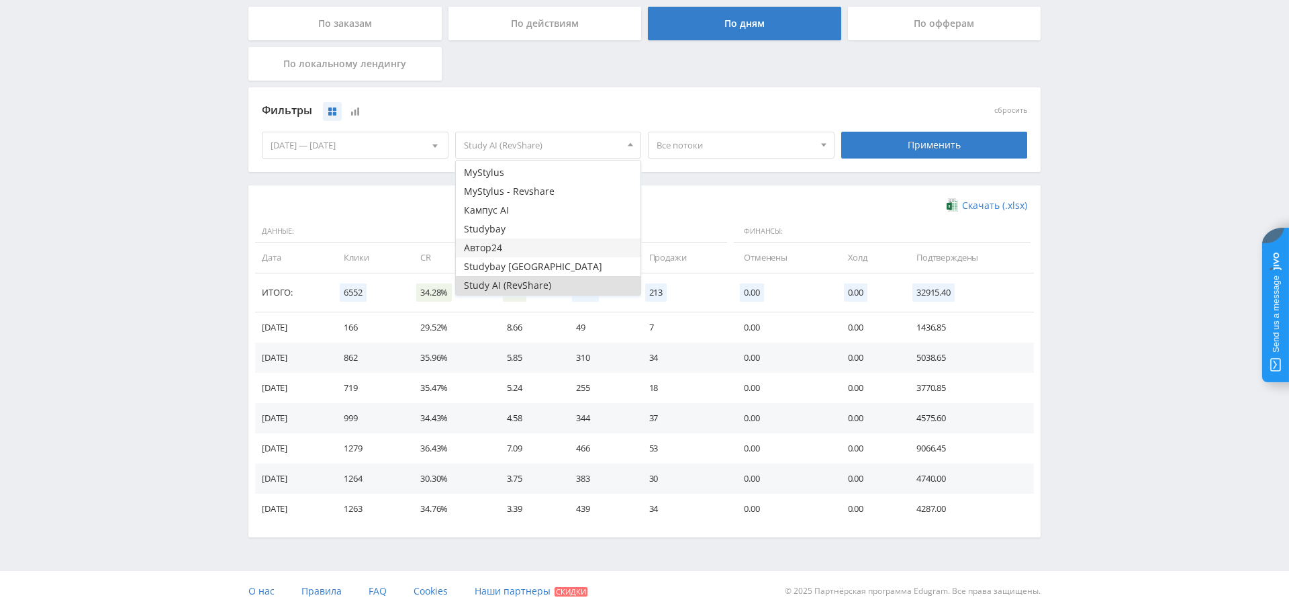
click at [512, 248] on button "Автор24" at bounding box center [548, 247] width 185 height 19
click at [543, 291] on button "Study AI (RevShare)" at bounding box center [548, 285] width 185 height 19
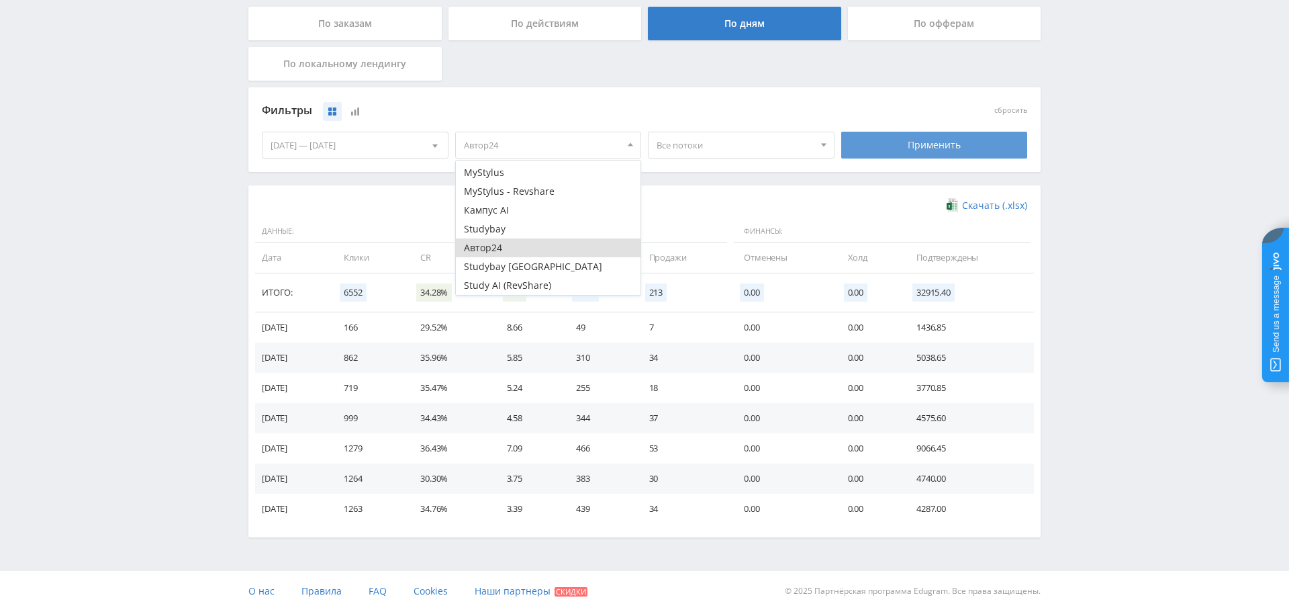
click at [903, 143] on div "Применить" at bounding box center [934, 145] width 187 height 27
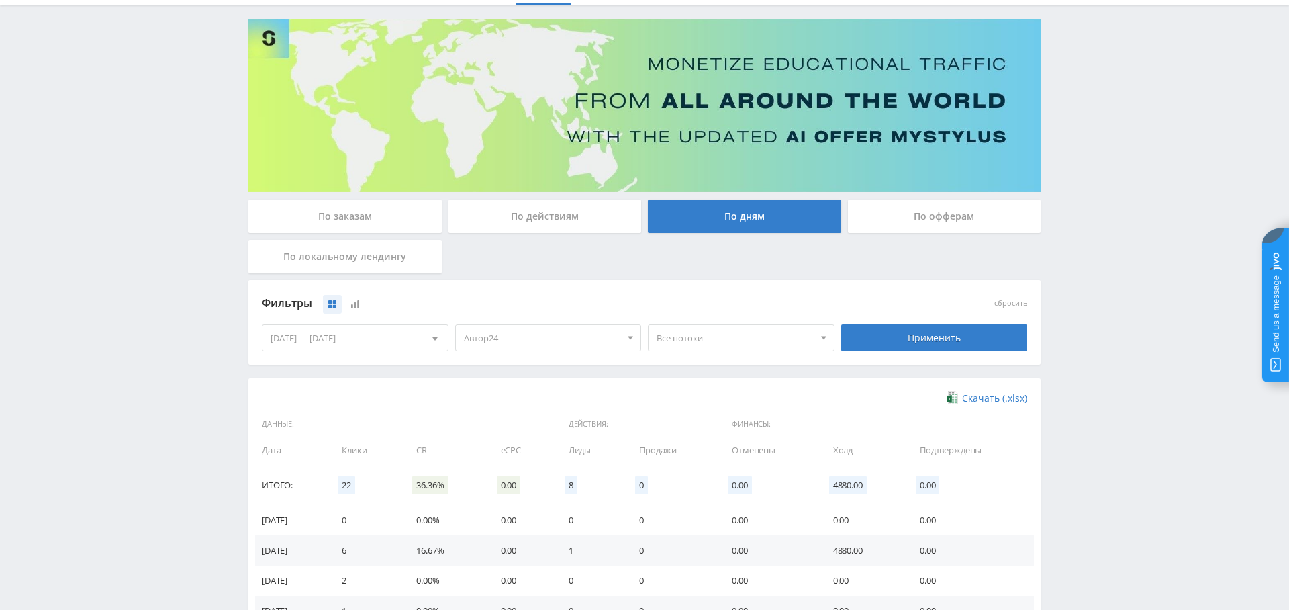
scroll to position [25, 0]
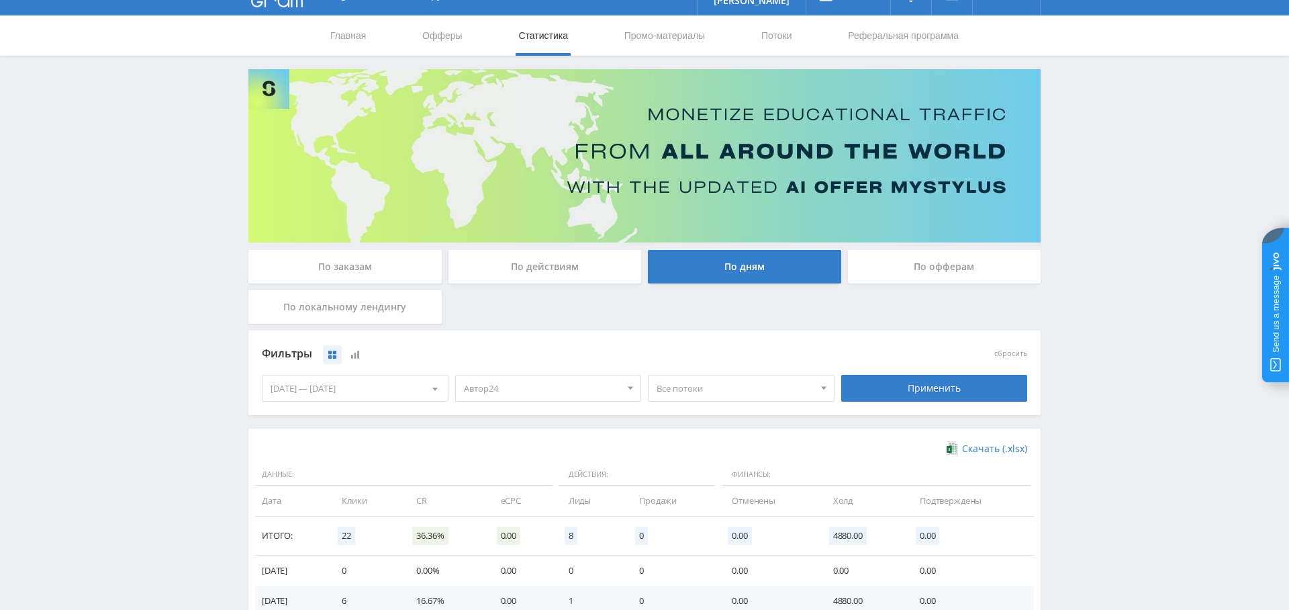
click at [380, 246] on div "По заказам По действиям По дням По офферам По локальному лендингу Фильтры сброс…" at bounding box center [645, 424] width 806 height 711
click at [367, 260] on div "По заказам" at bounding box center [344, 267] width 193 height 34
click at [0, 0] on input "По заказам" at bounding box center [0, 0] width 0 height 0
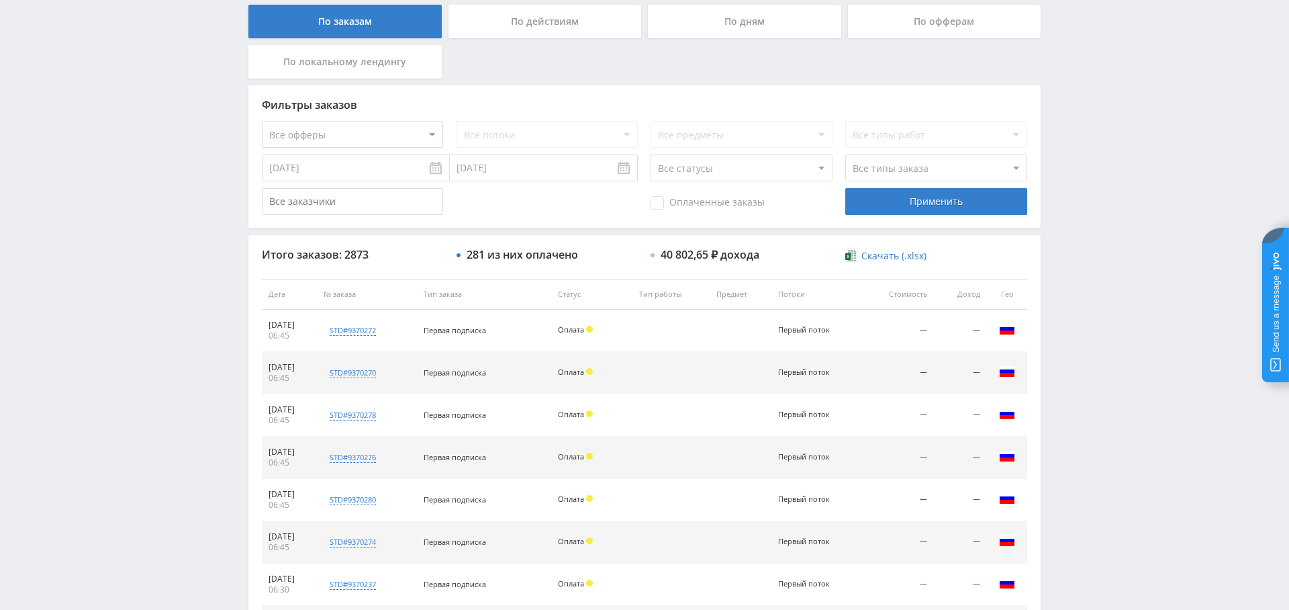
scroll to position [243, 0]
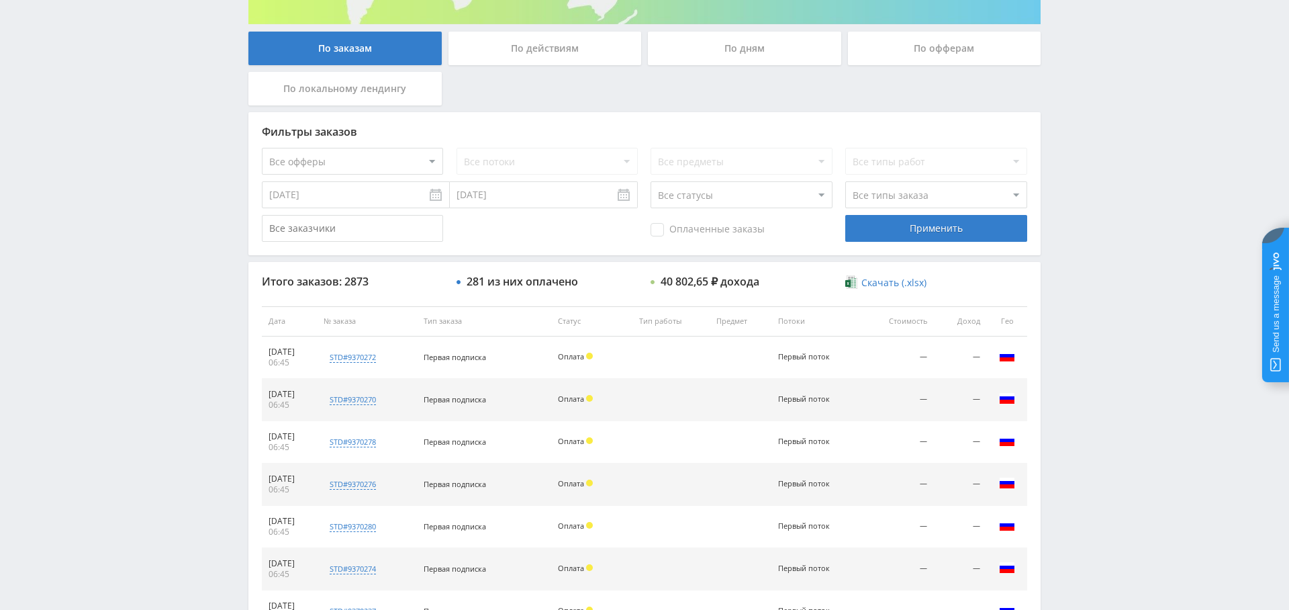
click at [345, 152] on select "Все офферы MyStylus MyStylus - Revshare Кампус AI Studybay Автор24 Studybay Bra…" at bounding box center [352, 161] width 181 height 27
select select "1"
click at [854, 220] on div "Применить" at bounding box center [935, 228] width 181 height 27
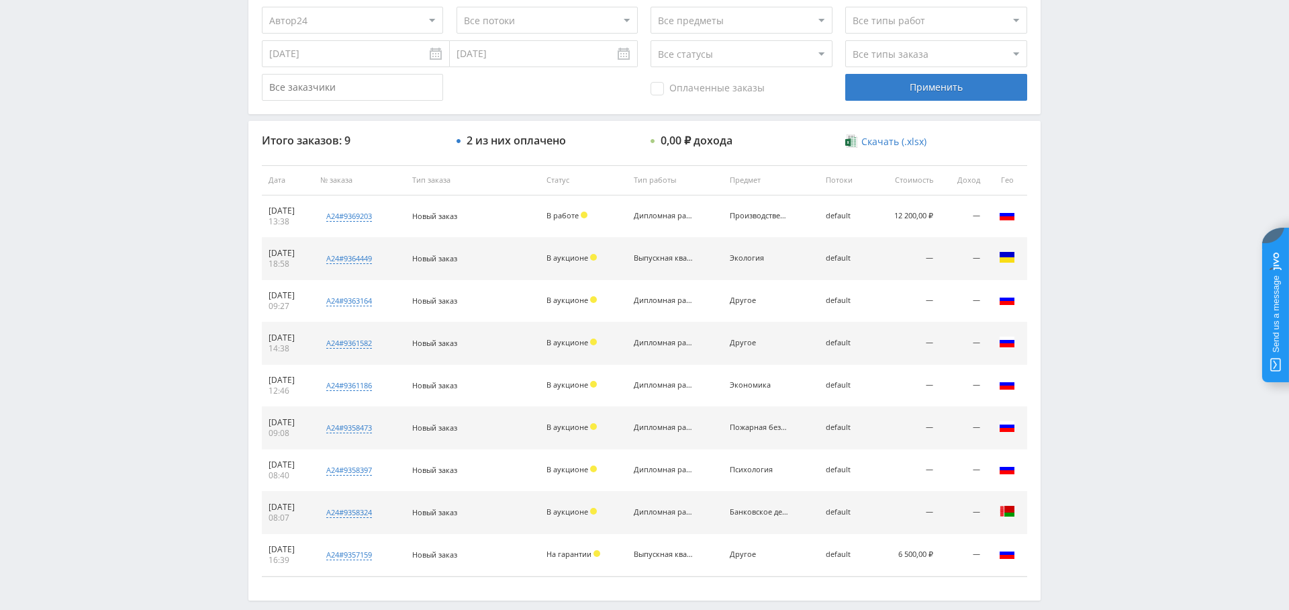
scroll to position [385, 0]
click at [686, 92] on span "Оплаченные заказы" at bounding box center [708, 87] width 114 height 13
click at [0, 0] on input "Оплаченные заказы" at bounding box center [0, 0] width 0 height 0
click at [929, 93] on div "Применить" at bounding box center [935, 86] width 181 height 27
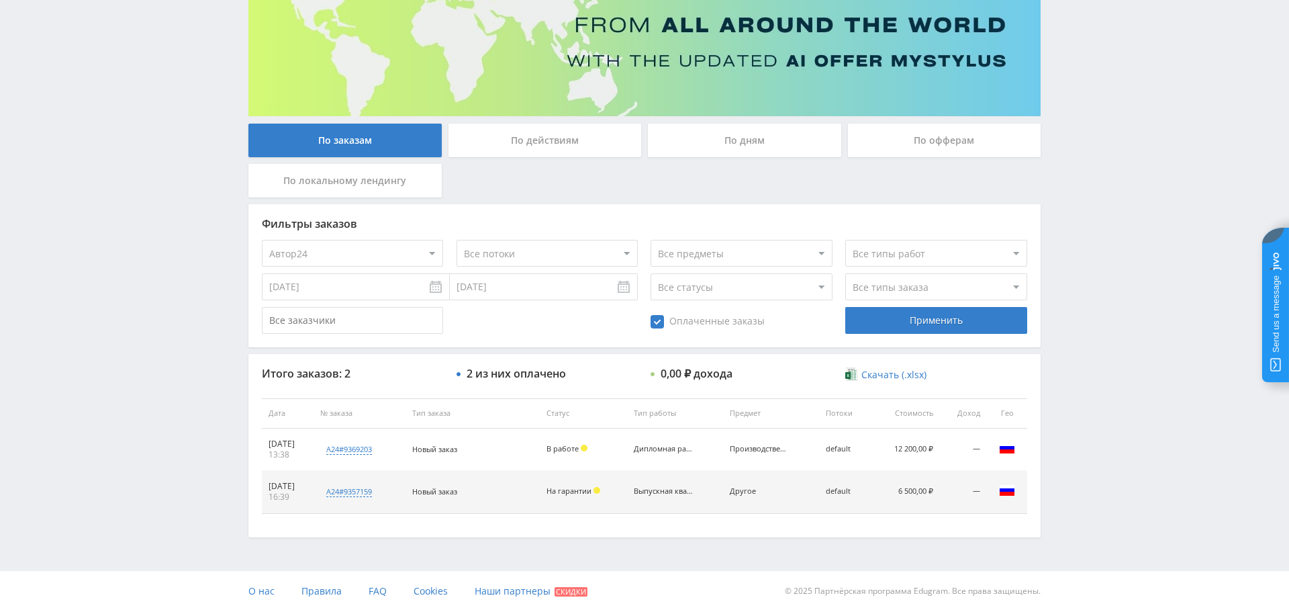
scroll to position [0, 0]
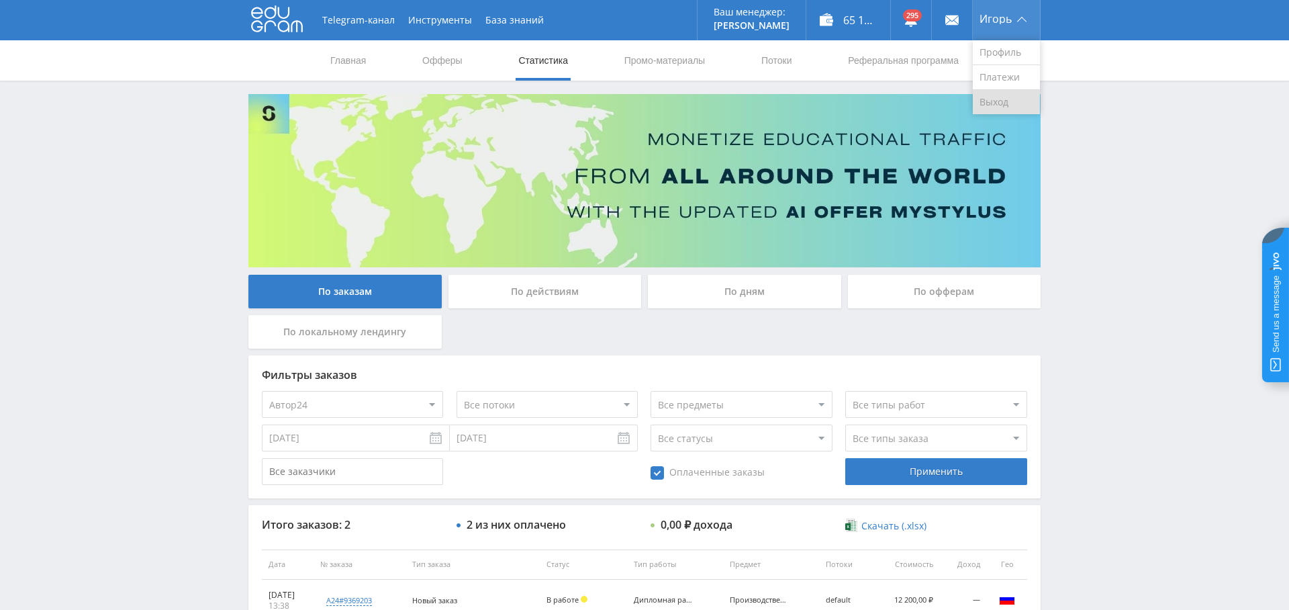
click at [997, 100] on link "Выход" at bounding box center [1006, 102] width 67 height 24
